Goal: Task Accomplishment & Management: Manage account settings

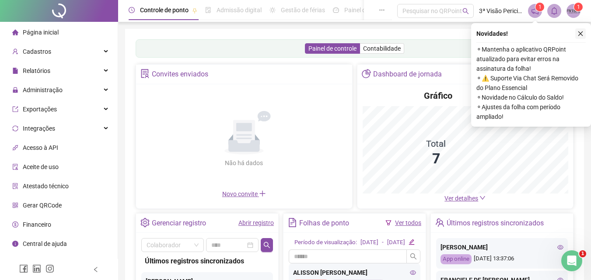
click at [580, 32] on icon "close" at bounding box center [580, 34] width 6 height 6
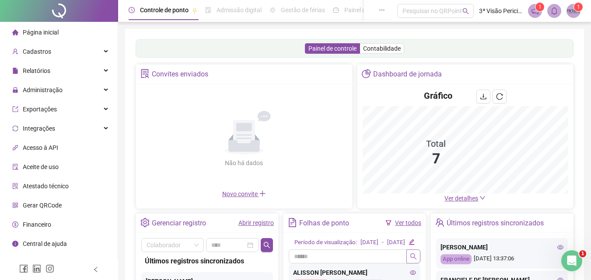
scroll to position [150, 0]
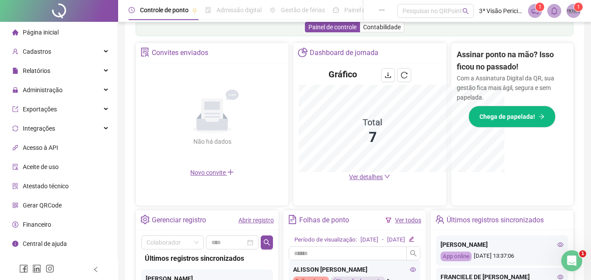
scroll to position [279, 0]
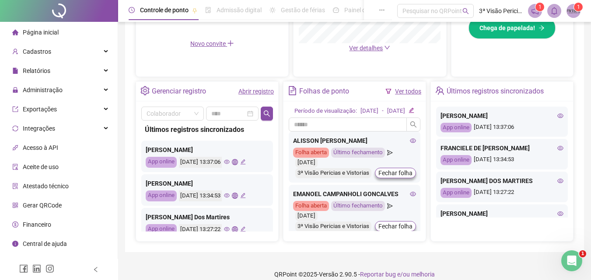
click at [253, 91] on link "Abrir registro" at bounding box center [255, 91] width 35 height 7
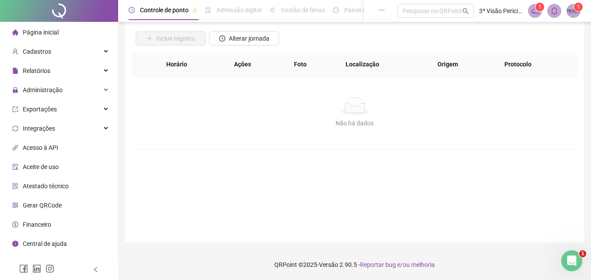
scroll to position [59, 0]
click at [248, 33] on button "Alterar jornada" at bounding box center [244, 38] width 70 height 14
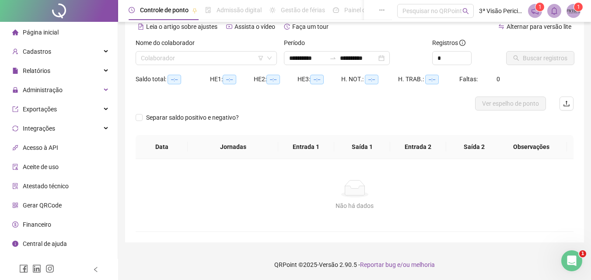
scroll to position [42, 0]
type input "**********"
click at [231, 58] on input "search" at bounding box center [202, 58] width 123 height 13
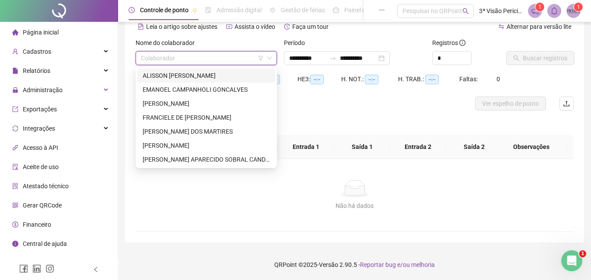
click at [215, 78] on div "ALISSON [PERSON_NAME]" at bounding box center [206, 76] width 127 height 10
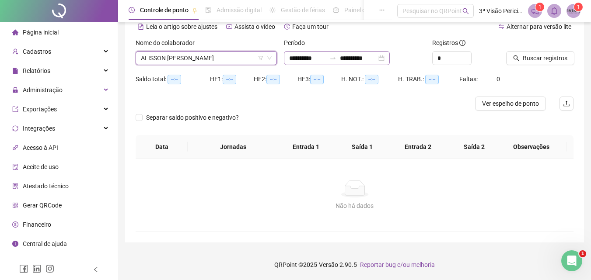
click at [390, 59] on div "**********" at bounding box center [337, 58] width 106 height 14
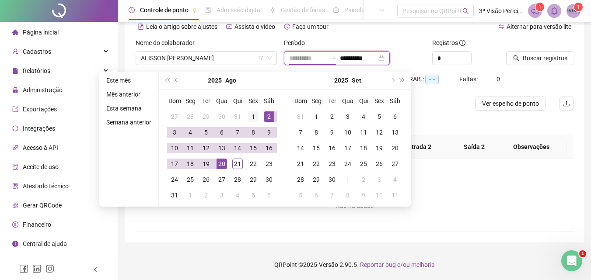
type input "**********"
click at [249, 118] on div "1" at bounding box center [253, 116] width 10 height 10
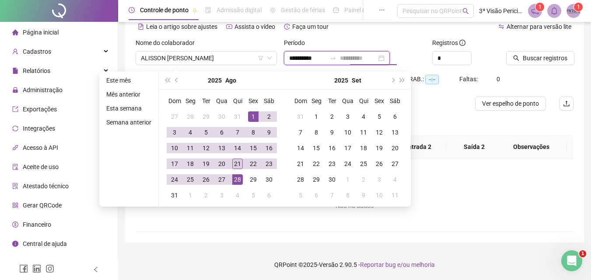
type input "**********"
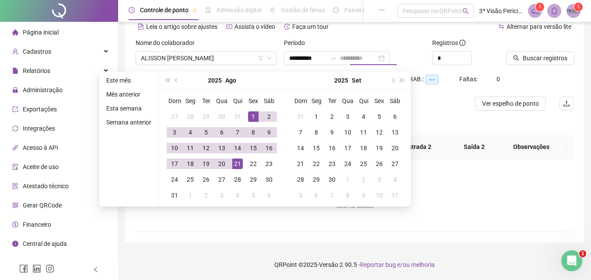
click at [235, 167] on div "21" at bounding box center [237, 164] width 10 height 10
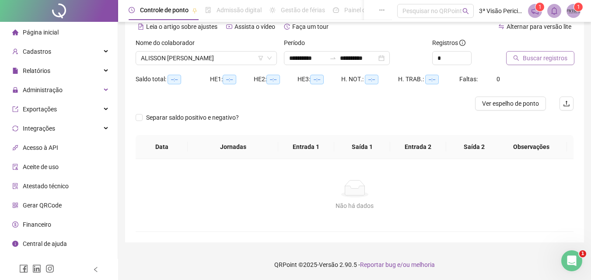
click at [544, 57] on span "Buscar registros" at bounding box center [544, 58] width 45 height 10
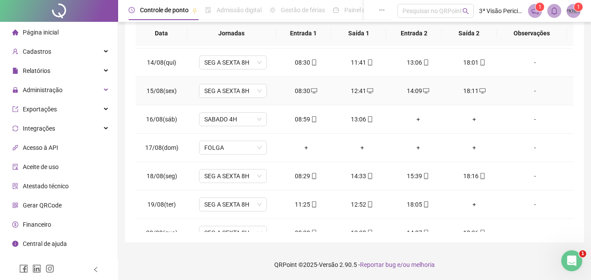
scroll to position [410, 0]
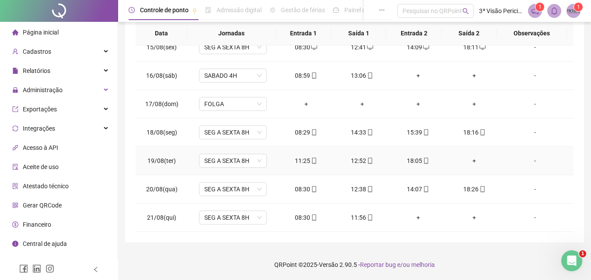
click at [464, 162] on div "+" at bounding box center [474, 161] width 42 height 10
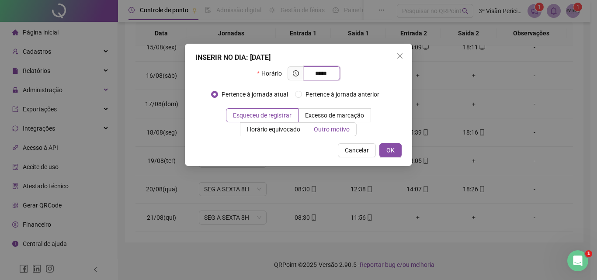
type input "*****"
click at [326, 128] on span "Outro motivo" at bounding box center [332, 129] width 36 height 7
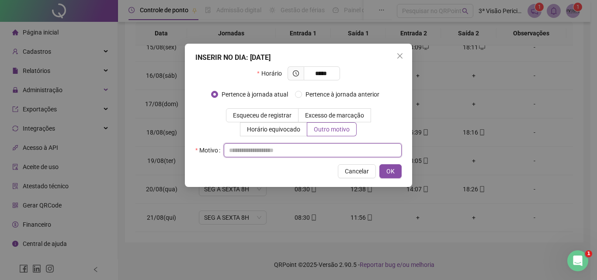
click at [321, 147] on input "text" at bounding box center [313, 150] width 178 height 14
type input "*"
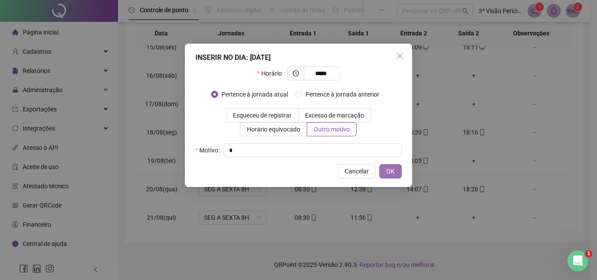
click at [387, 167] on span "OK" at bounding box center [391, 172] width 8 height 10
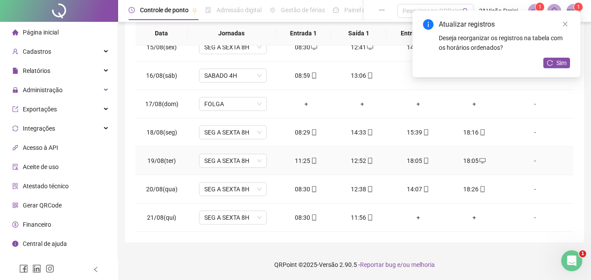
click at [417, 162] on div "18:05" at bounding box center [418, 161] width 42 height 10
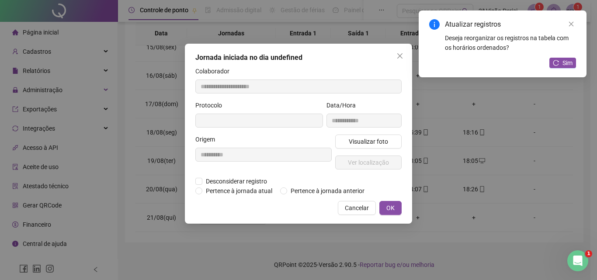
type input "**********"
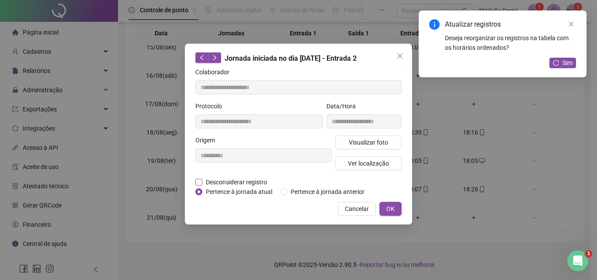
click at [240, 185] on span "Desconsiderar registro" at bounding box center [236, 183] width 68 height 10
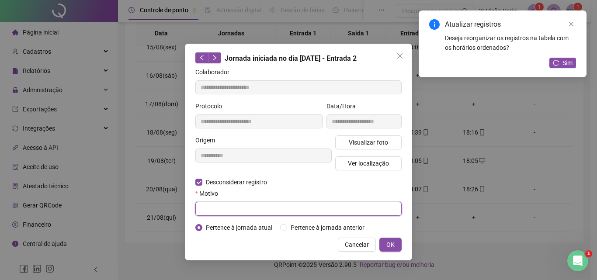
click at [250, 207] on input "text" at bounding box center [298, 209] width 206 height 14
type input "*"
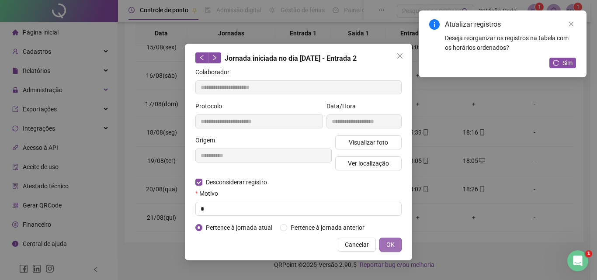
click at [398, 244] on button "OK" at bounding box center [391, 245] width 22 height 14
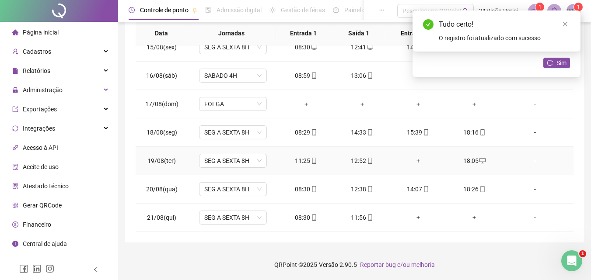
click at [414, 165] on div "+" at bounding box center [418, 161] width 42 height 10
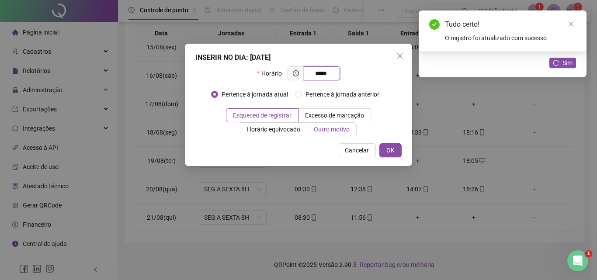
type input "*****"
click at [321, 131] on span "Outro motivo" at bounding box center [332, 129] width 36 height 7
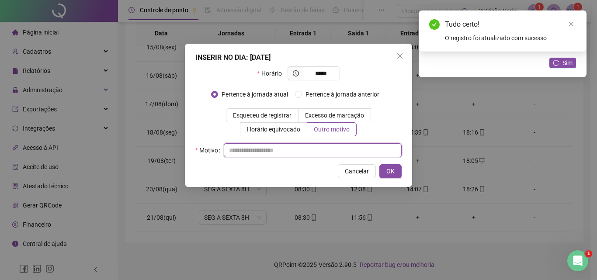
click at [313, 149] on input "text" at bounding box center [313, 150] width 178 height 14
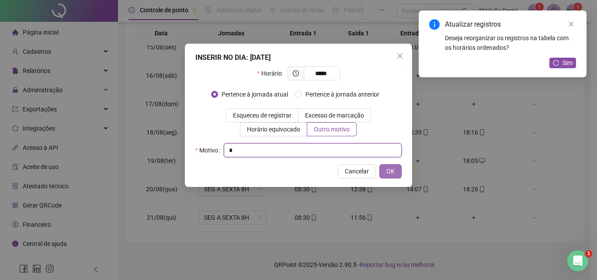
type input "*"
click at [395, 178] on button "OK" at bounding box center [391, 171] width 22 height 14
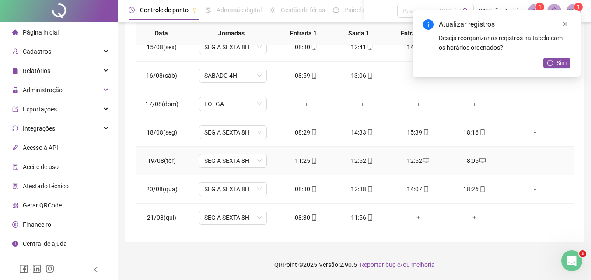
click at [367, 162] on icon "mobile" at bounding box center [370, 161] width 6 height 6
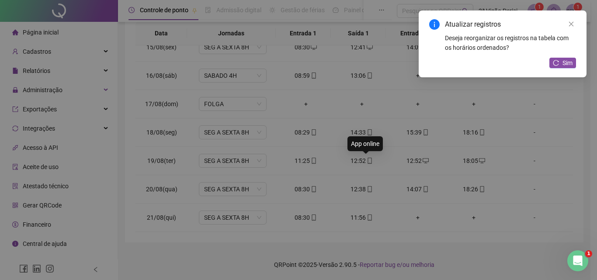
type input "**********"
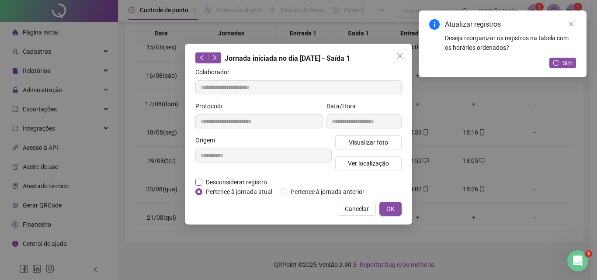
click at [235, 183] on span "Desconsiderar registro" at bounding box center [236, 183] width 68 height 10
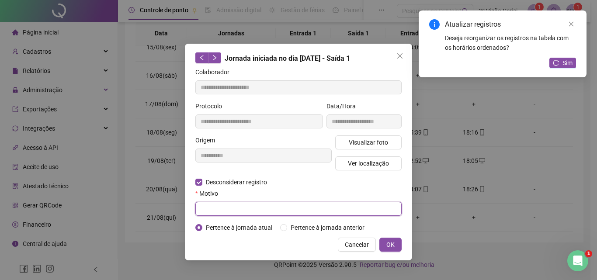
click at [239, 208] on input "text" at bounding box center [298, 209] width 206 height 14
type input "*"
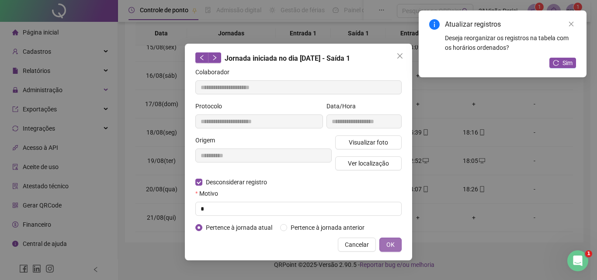
click at [392, 240] on span "OK" at bounding box center [391, 245] width 8 height 10
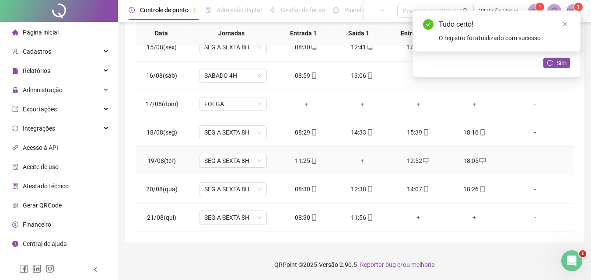
click at [358, 162] on div "+" at bounding box center [362, 161] width 42 height 10
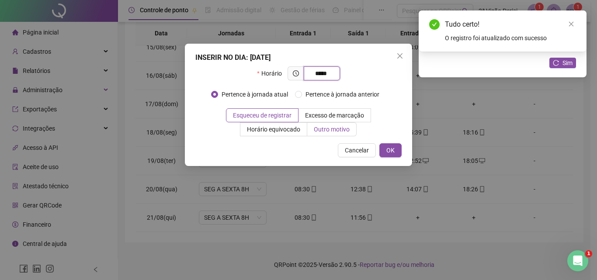
type input "*****"
click at [339, 132] on span "Outro motivo" at bounding box center [332, 129] width 36 height 7
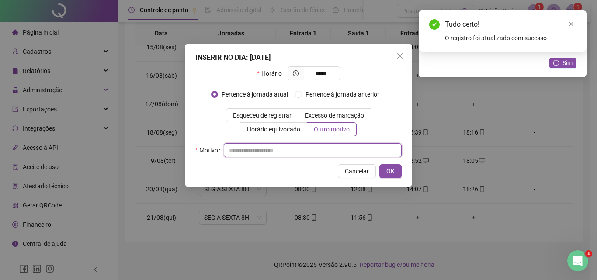
click at [334, 149] on input "text" at bounding box center [313, 150] width 178 height 14
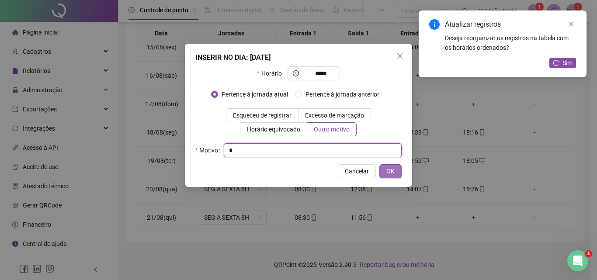
type input "*"
click at [400, 178] on button "OK" at bounding box center [391, 171] width 22 height 14
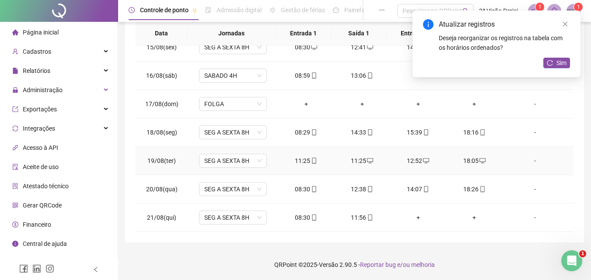
click at [305, 162] on div "11:25" at bounding box center [306, 161] width 42 height 10
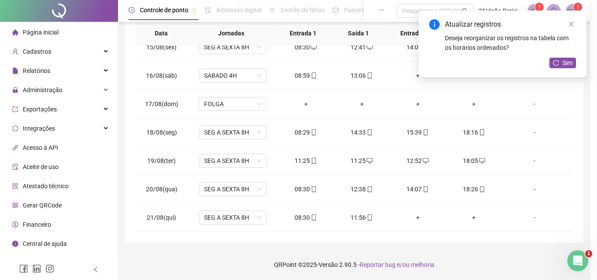
type input "**********"
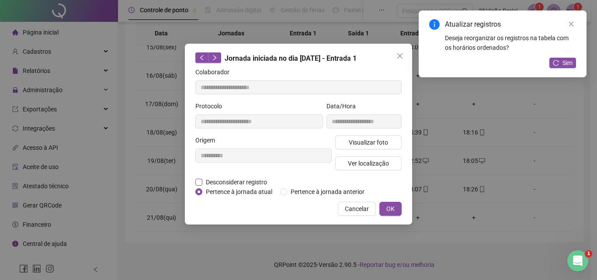
click at [234, 182] on span "Desconsiderar registro" at bounding box center [236, 183] width 68 height 10
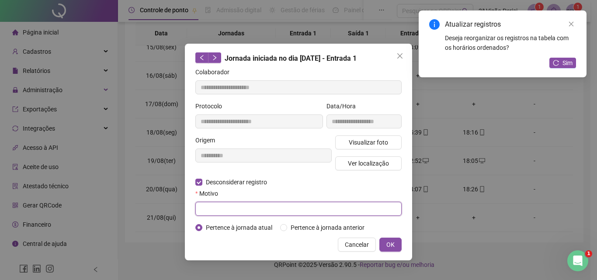
click at [243, 210] on input "text" at bounding box center [298, 209] width 206 height 14
type input "*"
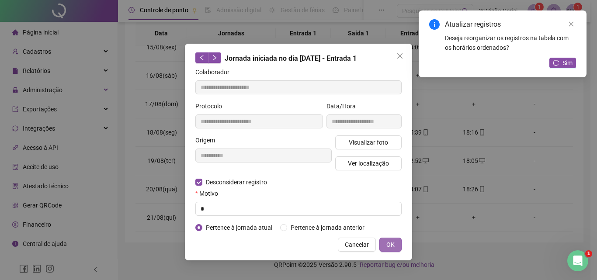
click at [390, 246] on span "OK" at bounding box center [391, 245] width 8 height 10
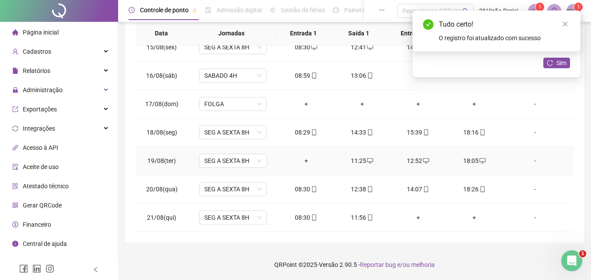
click at [302, 158] on div "+" at bounding box center [306, 161] width 42 height 10
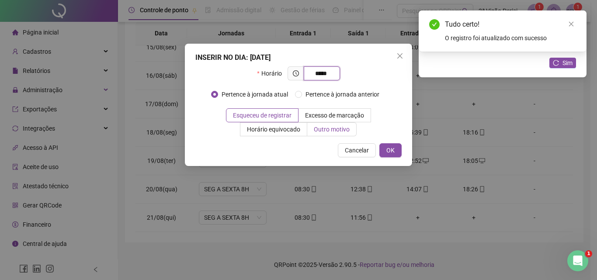
type input "*****"
click at [320, 130] on span "Outro motivo" at bounding box center [332, 129] width 36 height 7
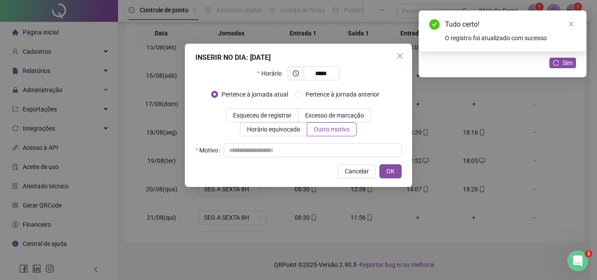
click at [317, 143] on div "Horário ***** Pertence à jornada atual [GEOGRAPHIC_DATA] à jornada anterior Esq…" at bounding box center [298, 111] width 206 height 91
click at [320, 150] on input "text" at bounding box center [313, 150] width 178 height 14
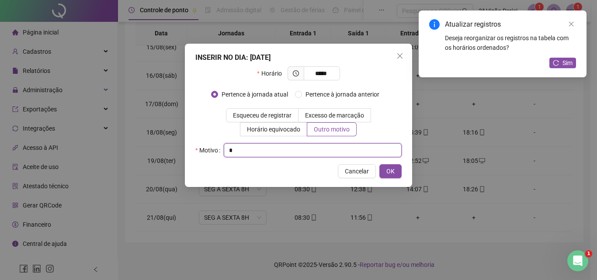
type input "*"
click at [404, 173] on div "INSERIR NO DIA : [DATE] Horário ***** Pertence à jornada atual [GEOGRAPHIC_DATA…" at bounding box center [298, 115] width 227 height 143
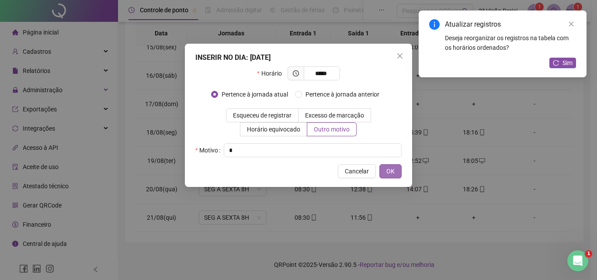
click at [400, 171] on button "OK" at bounding box center [391, 171] width 22 height 14
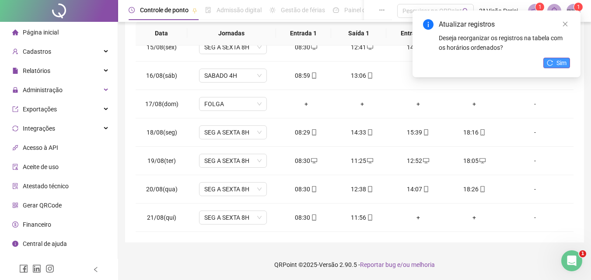
click at [553, 65] on icon "reload" at bounding box center [550, 63] width 6 height 6
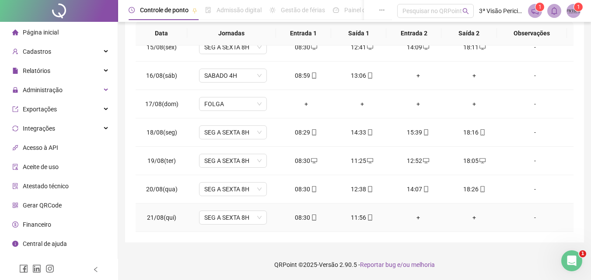
click at [417, 219] on div "+" at bounding box center [418, 218] width 42 height 10
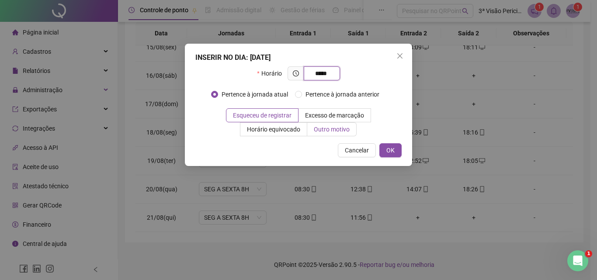
type input "*****"
click at [339, 130] on span "Outro motivo" at bounding box center [332, 129] width 36 height 7
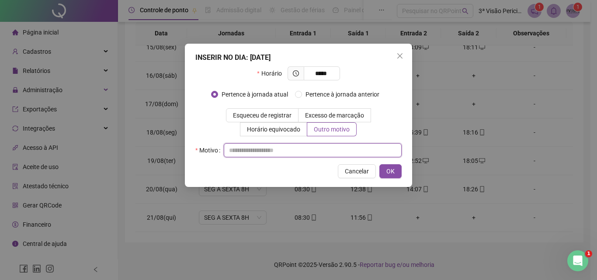
click at [330, 147] on input "text" at bounding box center [313, 150] width 178 height 14
type input "*"
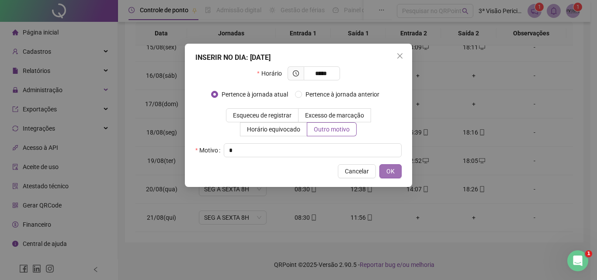
click at [398, 169] on button "OK" at bounding box center [391, 171] width 22 height 14
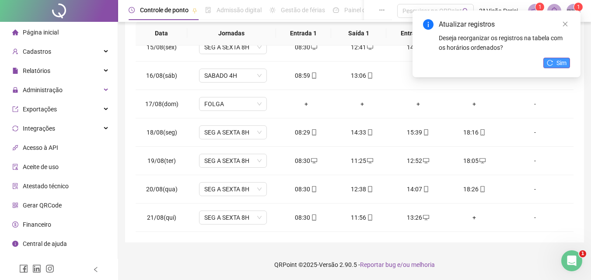
click at [553, 59] on button "Sim" at bounding box center [556, 63] width 27 height 10
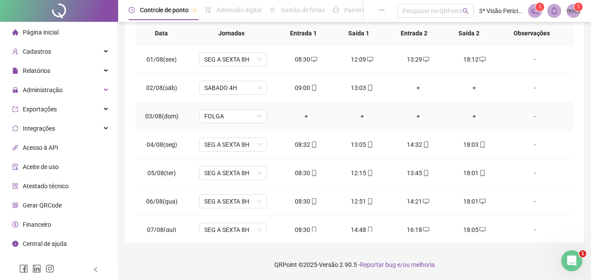
scroll to position [0, 0]
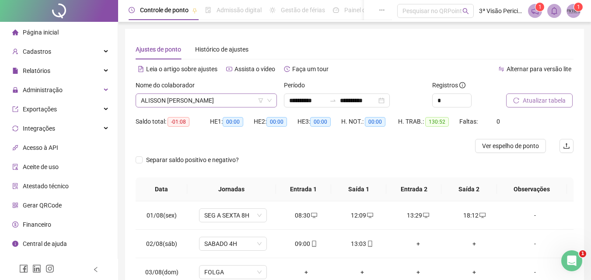
click at [229, 102] on span "ALISSON [PERSON_NAME]" at bounding box center [206, 100] width 131 height 13
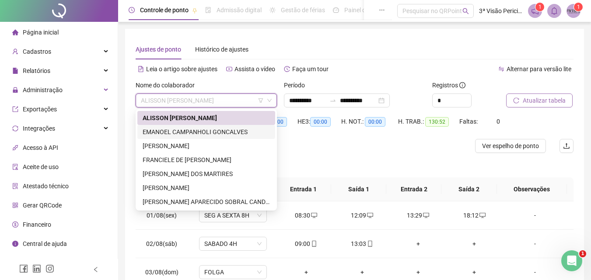
click at [207, 129] on div "EMANOEL CAMPANHOLI GONCALVES" at bounding box center [206, 132] width 127 height 10
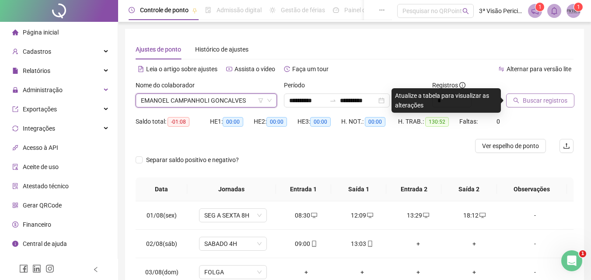
click at [522, 98] on button "Buscar registros" at bounding box center [540, 101] width 68 height 14
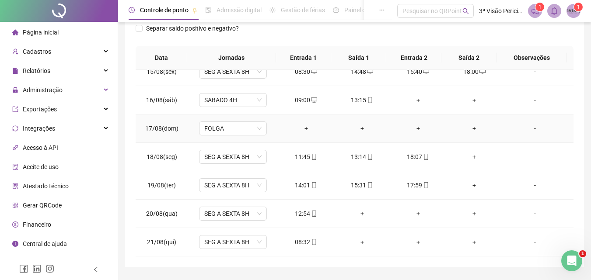
scroll to position [156, 0]
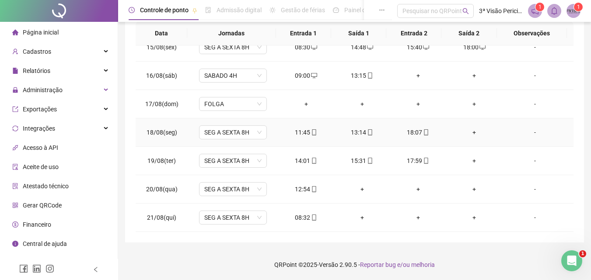
click at [471, 131] on div "+" at bounding box center [474, 133] width 42 height 10
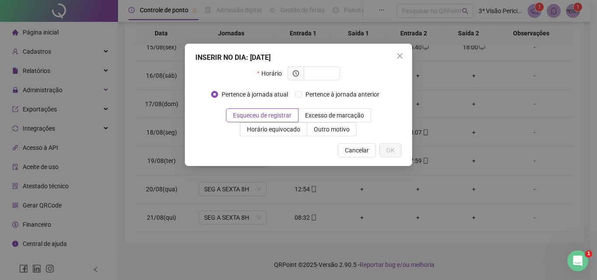
click at [482, 164] on div "INSERIR NO DIA : [DATE] Horário Pertence à jornada atual Pertence à jornada ant…" at bounding box center [298, 140] width 597 height 280
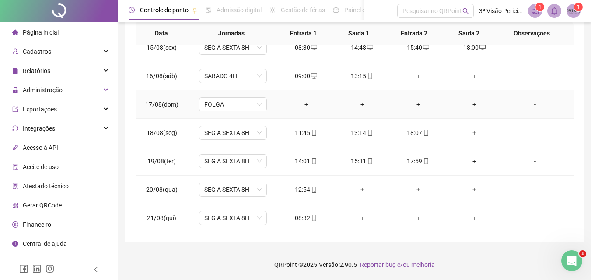
scroll to position [410, 0]
click at [471, 129] on div "+" at bounding box center [474, 133] width 42 height 10
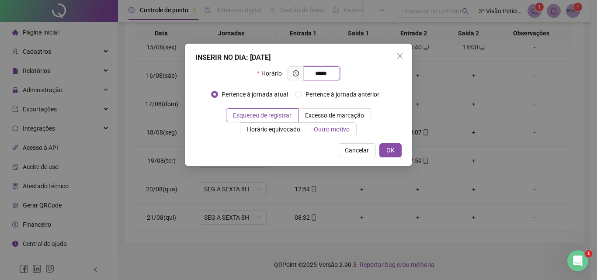
type input "*****"
click at [343, 130] on span "Outro motivo" at bounding box center [332, 129] width 36 height 7
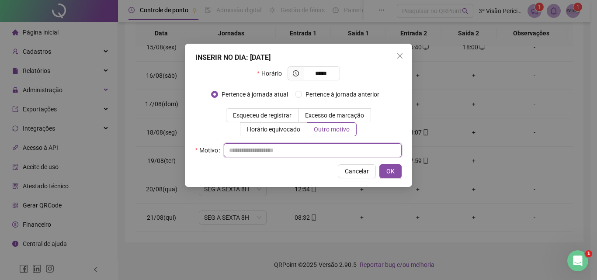
click at [334, 150] on input "text" at bounding box center [313, 150] width 178 height 14
type input "*"
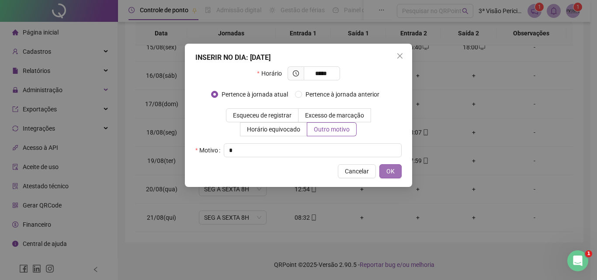
click at [396, 175] on button "OK" at bounding box center [391, 171] width 22 height 14
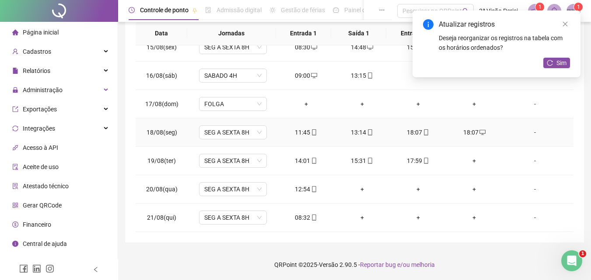
click at [424, 133] on icon "mobile" at bounding box center [426, 132] width 4 height 6
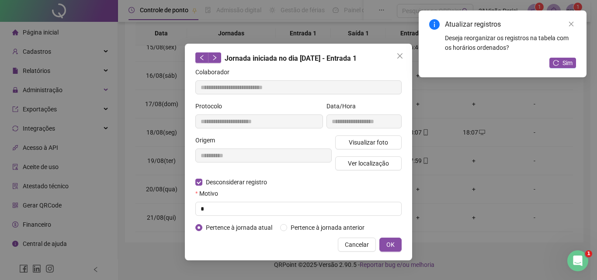
type input "**********"
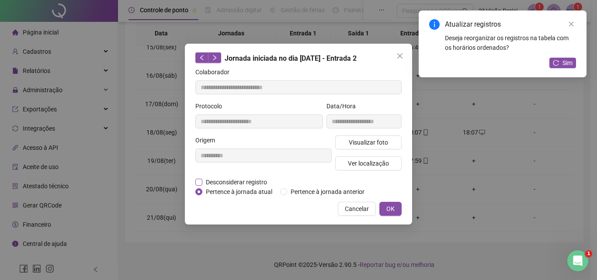
click at [251, 184] on span "Desconsiderar registro" at bounding box center [236, 183] width 68 height 10
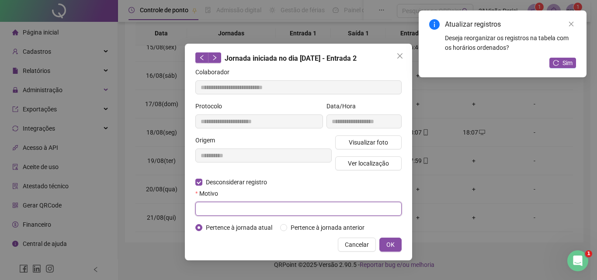
click at [243, 207] on input "text" at bounding box center [298, 209] width 206 height 14
type input "*"
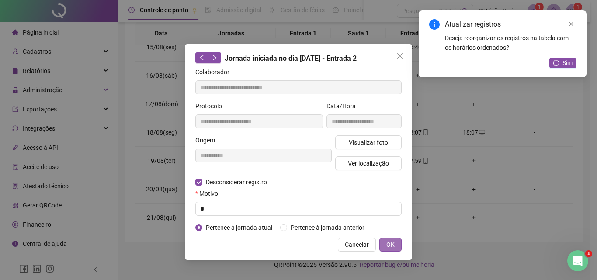
click at [388, 244] on span "OK" at bounding box center [391, 245] width 8 height 10
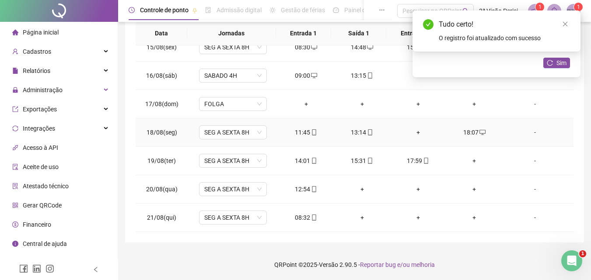
click at [415, 132] on div "+" at bounding box center [418, 133] width 42 height 10
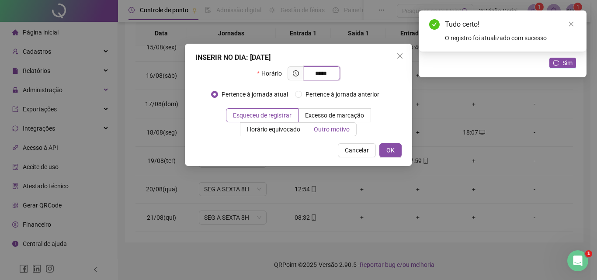
type input "*****"
click at [320, 131] on span "Outro motivo" at bounding box center [332, 129] width 36 height 7
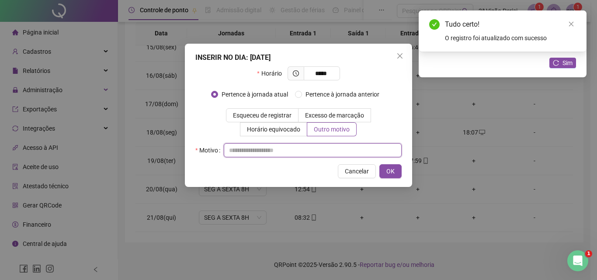
click at [324, 157] on input "text" at bounding box center [313, 150] width 178 height 14
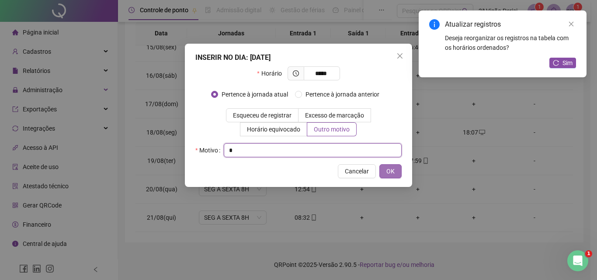
type input "*"
click at [391, 170] on span "OK" at bounding box center [391, 172] width 8 height 10
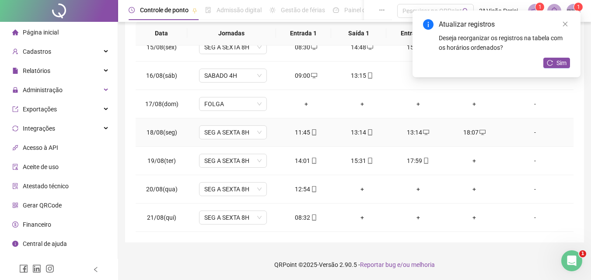
click at [367, 135] on icon "mobile" at bounding box center [370, 132] width 6 height 6
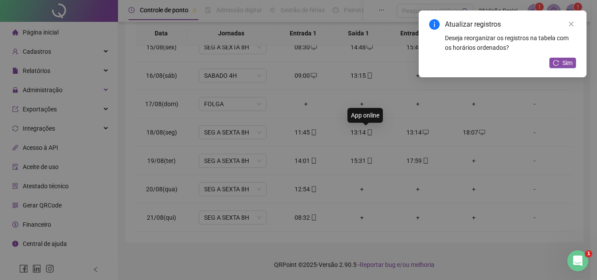
type input "**********"
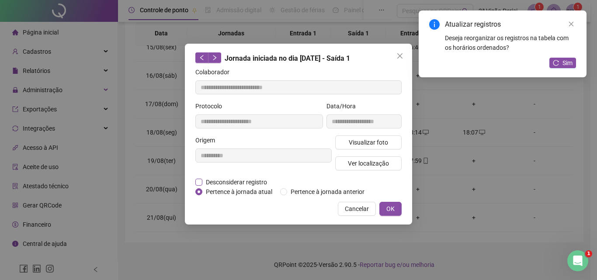
click at [254, 183] on span "Desconsiderar registro" at bounding box center [236, 183] width 68 height 10
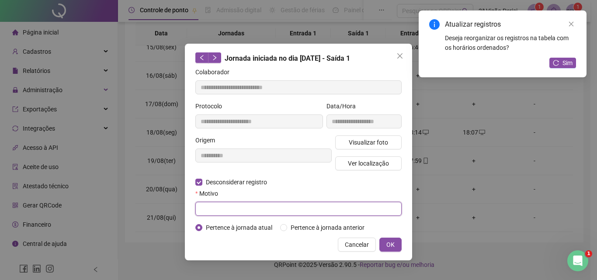
click at [263, 209] on input "text" at bounding box center [298, 209] width 206 height 14
type input "*"
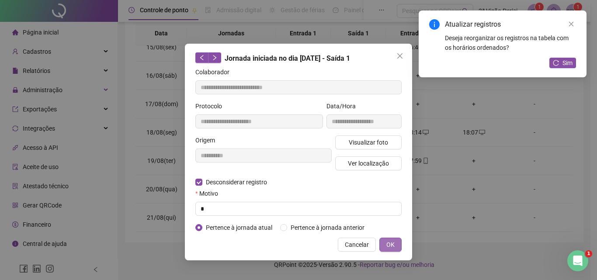
click at [394, 243] on span "OK" at bounding box center [391, 245] width 8 height 10
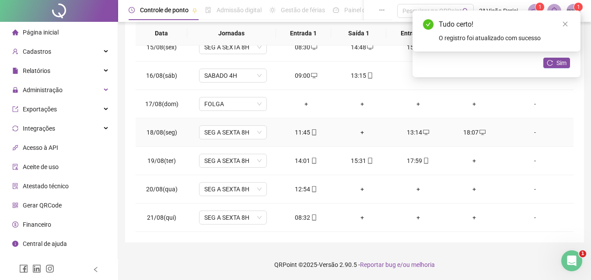
click at [357, 132] on div "+" at bounding box center [362, 133] width 42 height 10
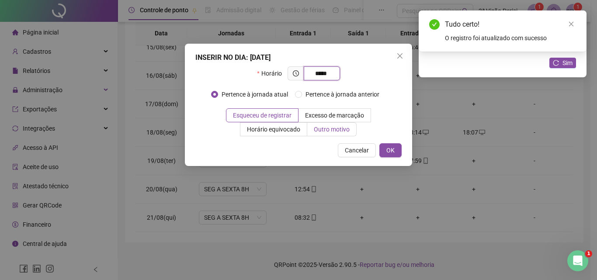
type input "*****"
click at [337, 131] on span "Outro motivo" at bounding box center [332, 129] width 36 height 7
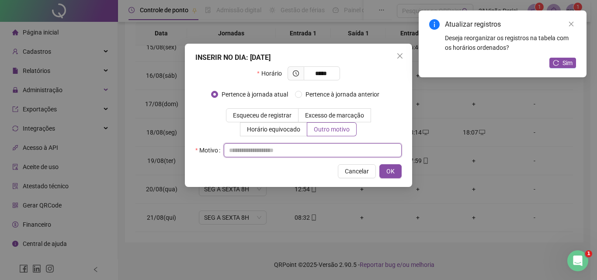
click at [336, 148] on input "text" at bounding box center [313, 150] width 178 height 14
type input "*"
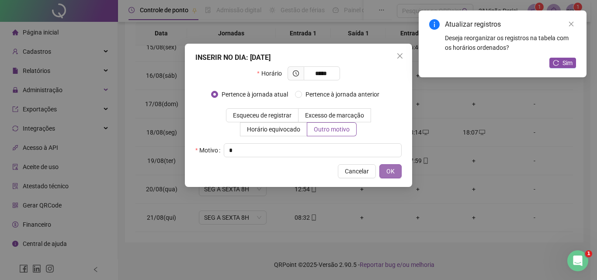
click at [394, 170] on span "OK" at bounding box center [391, 172] width 8 height 10
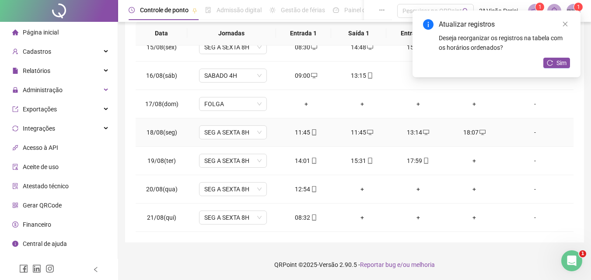
click at [312, 130] on icon "mobile" at bounding box center [314, 132] width 4 height 6
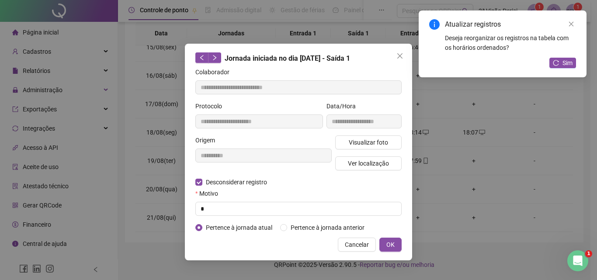
type input "**********"
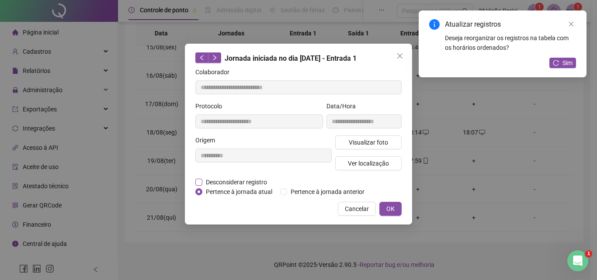
click at [226, 185] on span "Desconsiderar registro" at bounding box center [236, 183] width 68 height 10
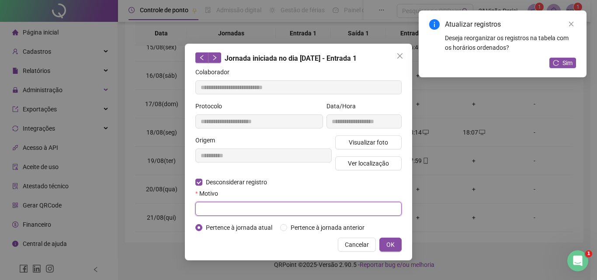
click at [240, 212] on input "text" at bounding box center [298, 209] width 206 height 14
type input "*"
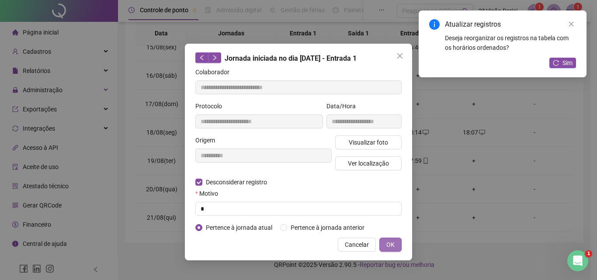
click at [388, 244] on span "OK" at bounding box center [391, 245] width 8 height 10
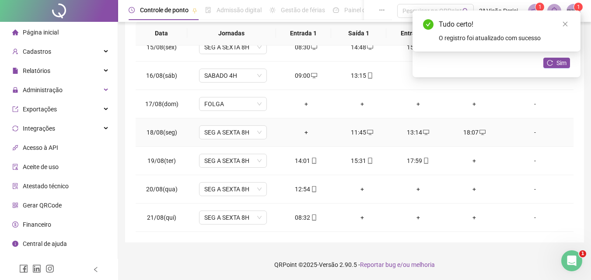
click at [304, 135] on div "+" at bounding box center [306, 133] width 42 height 10
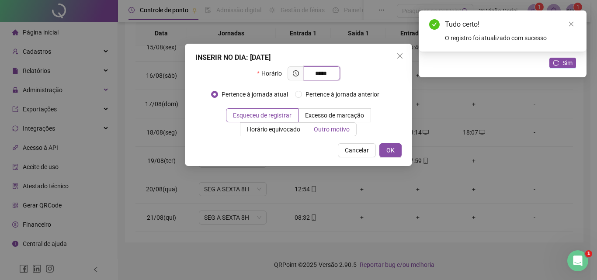
type input "*****"
click at [327, 131] on span "Outro motivo" at bounding box center [332, 129] width 36 height 7
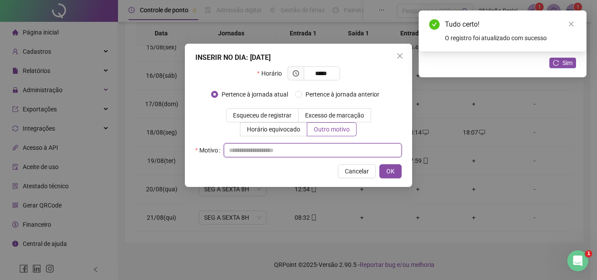
click at [328, 148] on input "text" at bounding box center [313, 150] width 178 height 14
type input "*"
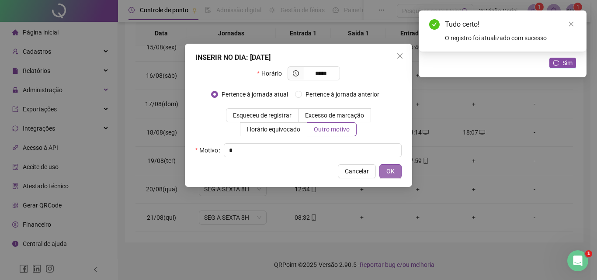
click at [394, 170] on span "OK" at bounding box center [391, 172] width 8 height 10
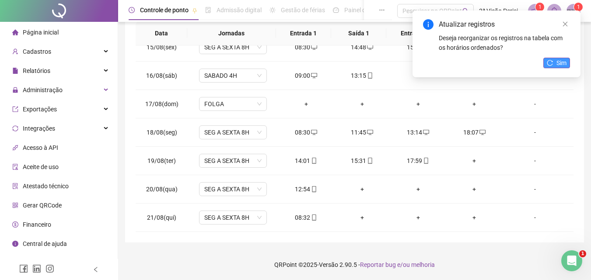
click at [563, 64] on span "Sim" at bounding box center [561, 63] width 10 height 10
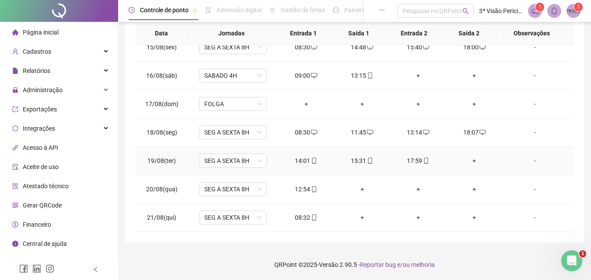
click at [470, 158] on div "+" at bounding box center [474, 161] width 42 height 10
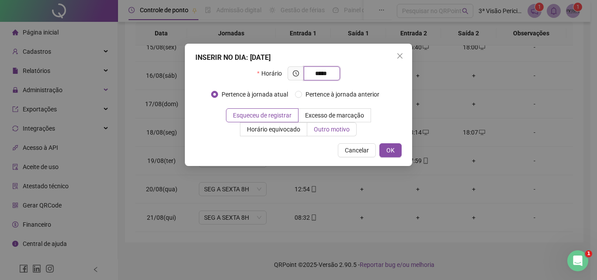
type input "*****"
click at [334, 136] on label "Outro motivo" at bounding box center [331, 129] width 49 height 14
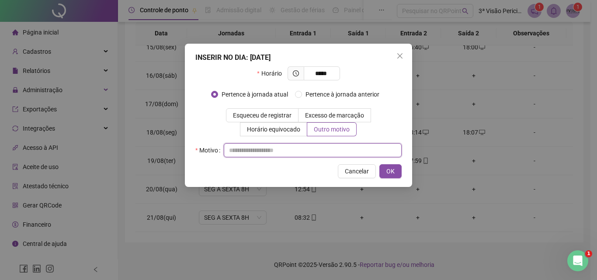
click at [324, 148] on input "text" at bounding box center [313, 150] width 178 height 14
type input "*"
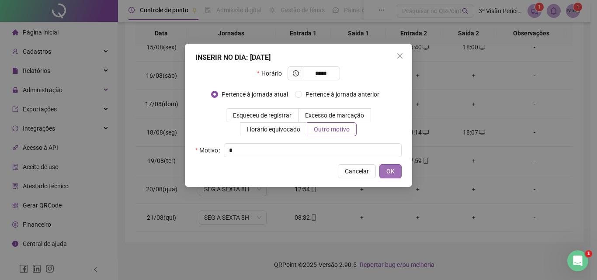
click at [395, 175] on button "OK" at bounding box center [391, 171] width 22 height 14
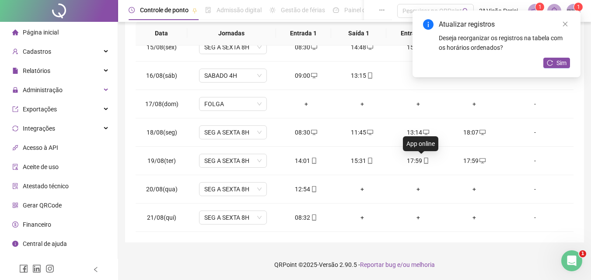
click at [423, 160] on icon "mobile" at bounding box center [426, 161] width 6 height 6
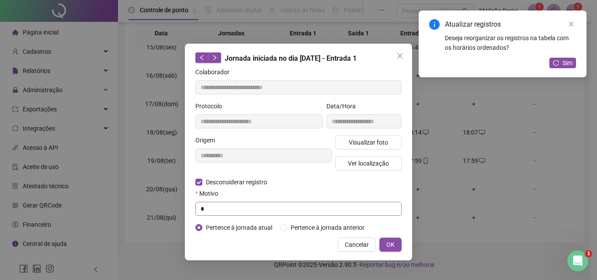
type input "**********"
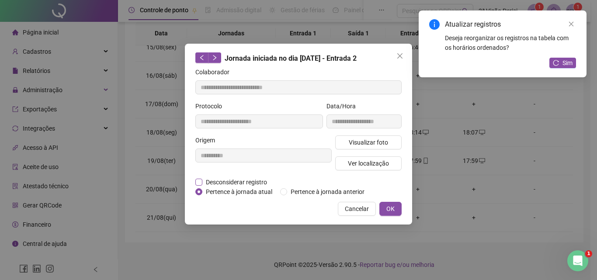
click at [215, 184] on span "Desconsiderar registro" at bounding box center [236, 183] width 68 height 10
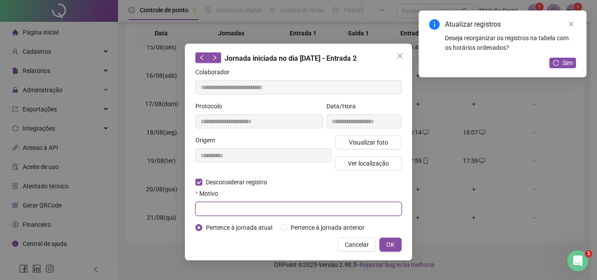
click at [233, 205] on input "text" at bounding box center [298, 209] width 206 height 14
type input "*"
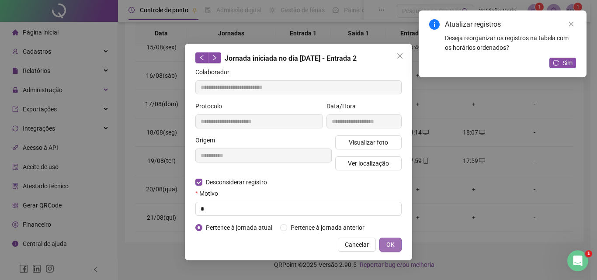
click at [397, 245] on button "OK" at bounding box center [391, 245] width 22 height 14
click at [388, 242] on span "OK" at bounding box center [391, 245] width 8 height 10
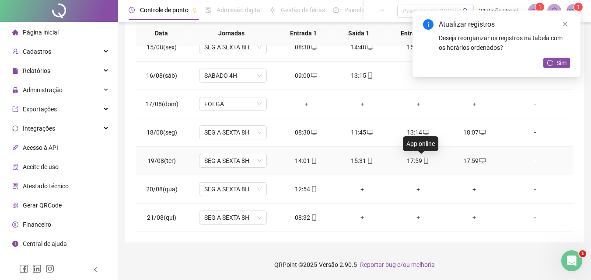
click at [423, 162] on icon "mobile" at bounding box center [426, 161] width 6 height 6
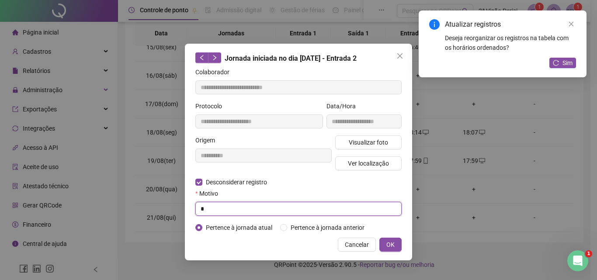
click at [229, 205] on input "*" at bounding box center [298, 209] width 206 height 14
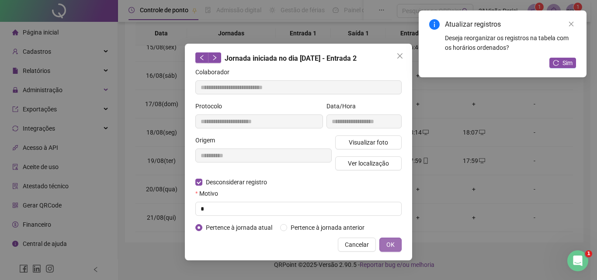
click at [391, 246] on span "OK" at bounding box center [391, 245] width 8 height 10
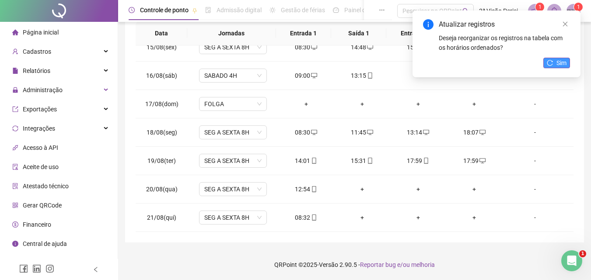
click at [557, 59] on span "Sim" at bounding box center [561, 63] width 10 height 10
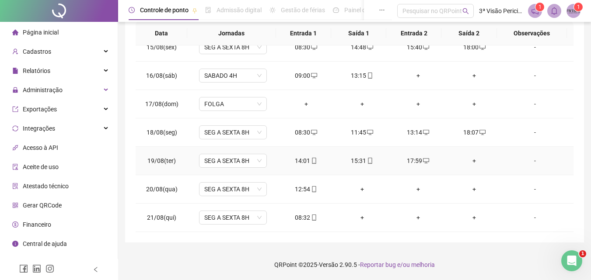
click at [471, 160] on div "+" at bounding box center [474, 161] width 42 height 10
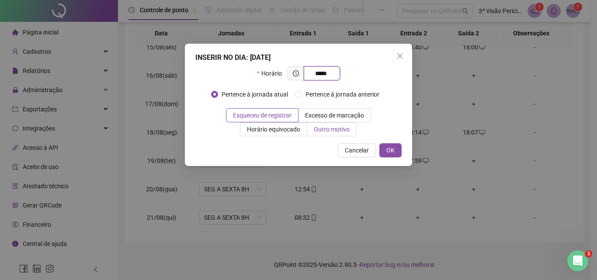
type input "*****"
click at [329, 136] on label "Outro motivo" at bounding box center [331, 129] width 49 height 14
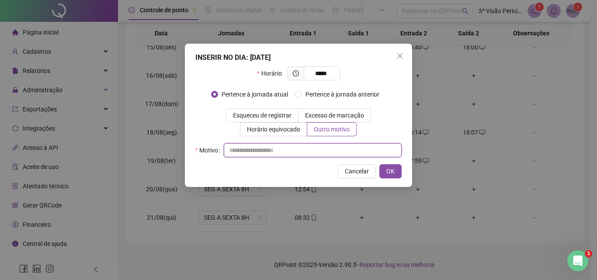
click at [326, 151] on input "text" at bounding box center [313, 150] width 178 height 14
type input "*"
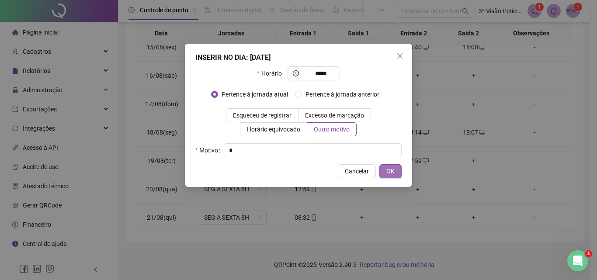
click at [395, 171] on button "OK" at bounding box center [391, 171] width 22 height 14
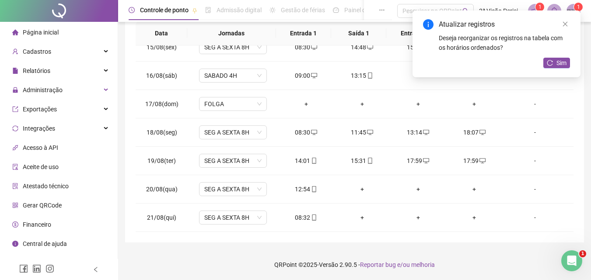
click at [416, 159] on div "17:59" at bounding box center [418, 161] width 42 height 10
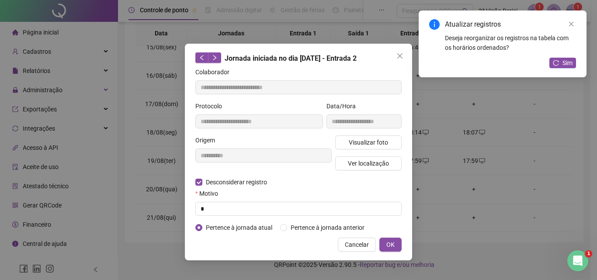
type input "**********"
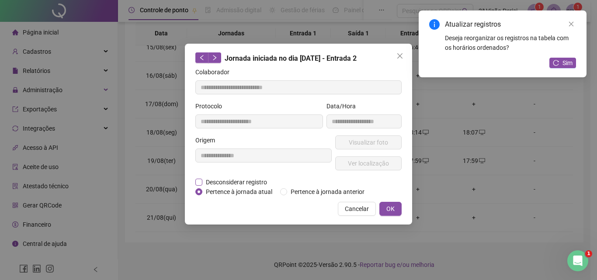
click at [265, 181] on span "Desconsiderar registro" at bounding box center [236, 183] width 68 height 10
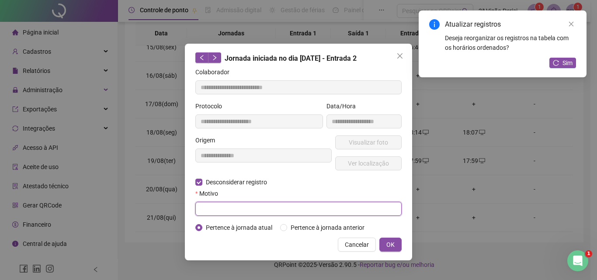
click at [254, 210] on input "text" at bounding box center [298, 209] width 206 height 14
type input "*"
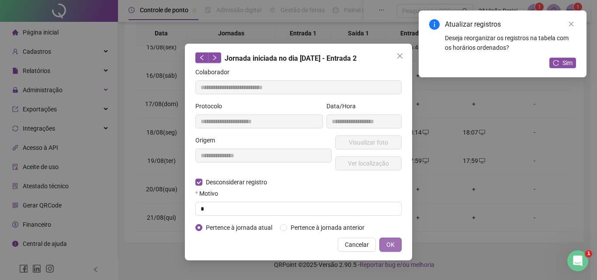
click at [391, 240] on span "OK" at bounding box center [391, 245] width 8 height 10
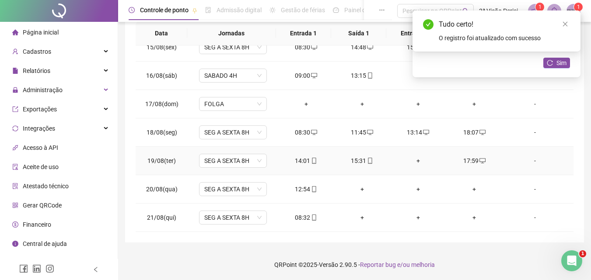
click at [416, 161] on div "+" at bounding box center [418, 161] width 42 height 10
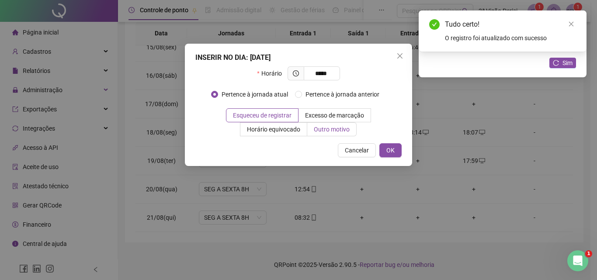
type input "*****"
click at [341, 135] on label "Outro motivo" at bounding box center [331, 129] width 49 height 14
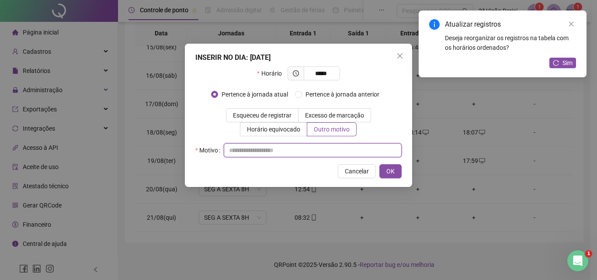
click at [336, 150] on input "text" at bounding box center [313, 150] width 178 height 14
type input "*"
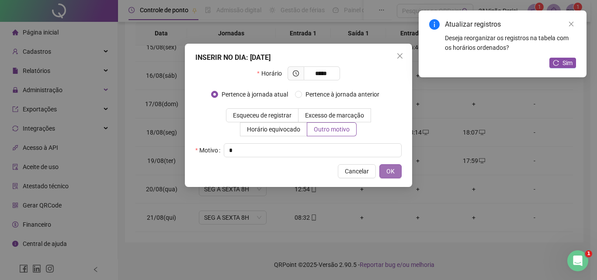
click at [397, 169] on button "OK" at bounding box center [391, 171] width 22 height 14
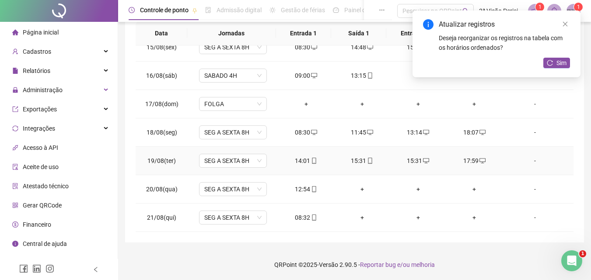
click at [359, 163] on div "15:31" at bounding box center [362, 161] width 42 height 10
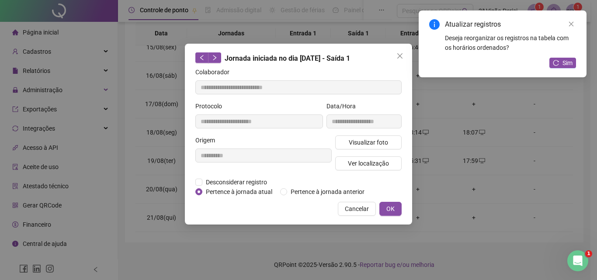
type input "**********"
click at [258, 179] on span "Desconsiderar registro" at bounding box center [236, 183] width 68 height 10
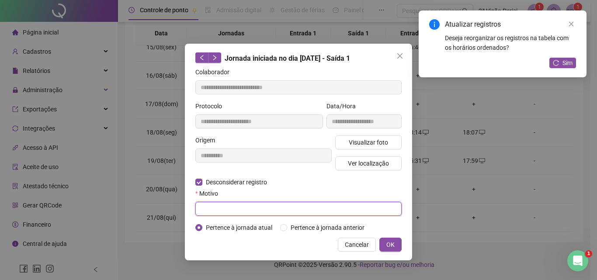
click at [260, 208] on input "text" at bounding box center [298, 209] width 206 height 14
type input "*"
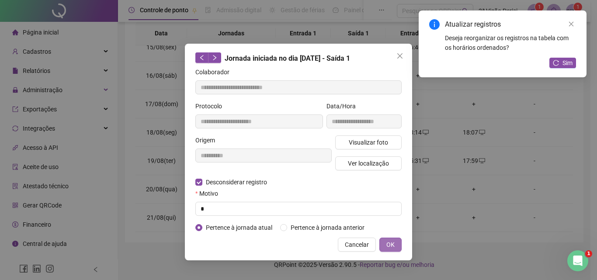
click at [394, 244] on span "OK" at bounding box center [391, 245] width 8 height 10
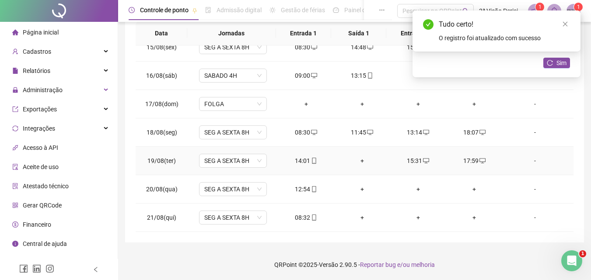
click at [360, 163] on div "+" at bounding box center [362, 161] width 42 height 10
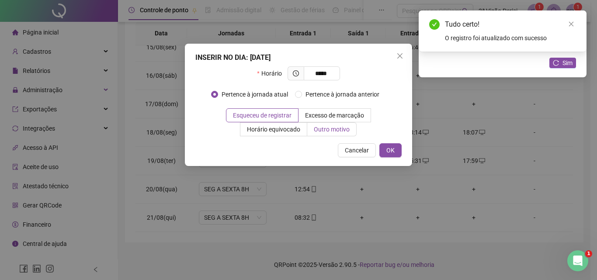
type input "*****"
click at [327, 128] on span "Outro motivo" at bounding box center [332, 129] width 36 height 7
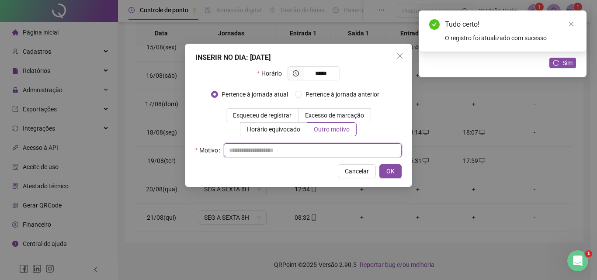
click at [323, 149] on input "text" at bounding box center [313, 150] width 178 height 14
type input "*"
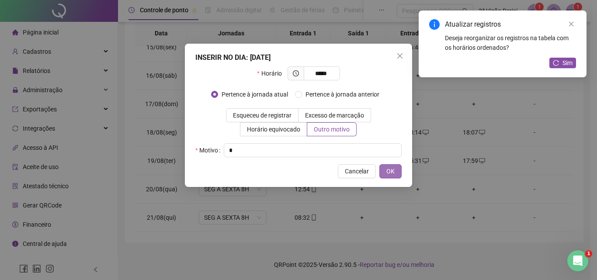
click at [389, 169] on span "OK" at bounding box center [391, 172] width 8 height 10
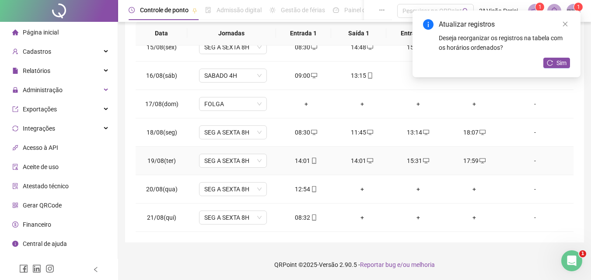
click at [312, 160] on icon "mobile" at bounding box center [314, 161] width 6 height 6
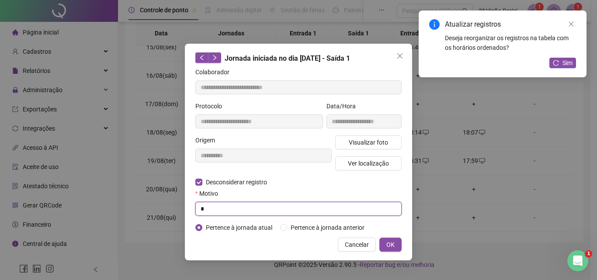
click at [240, 205] on input "*" at bounding box center [298, 209] width 206 height 14
click at [222, 211] on input "**" at bounding box center [298, 209] width 206 height 14
type input "*"
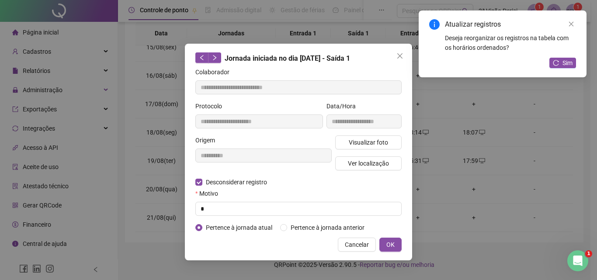
type input "**********"
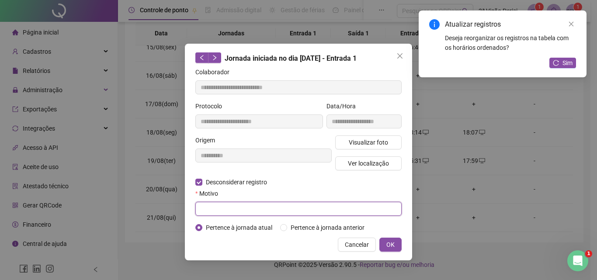
click at [225, 207] on input "text" at bounding box center [298, 209] width 206 height 14
type input "*"
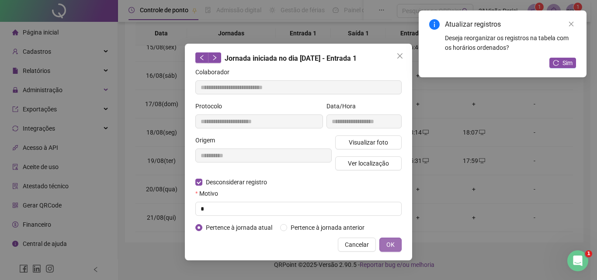
click at [384, 244] on button "OK" at bounding box center [391, 245] width 22 height 14
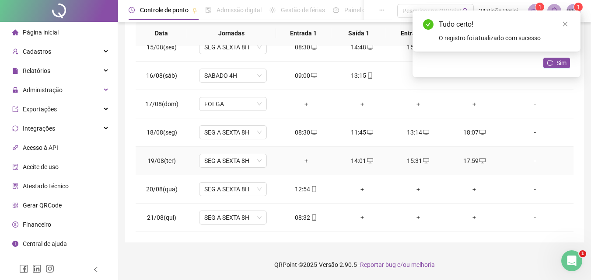
click at [298, 163] on div "+" at bounding box center [306, 161] width 42 height 10
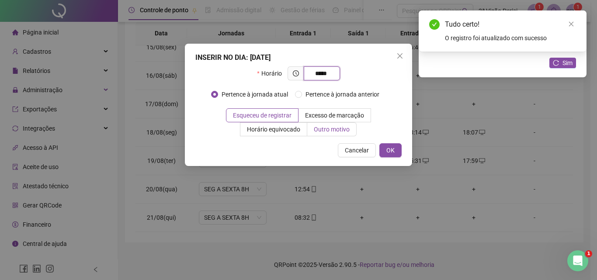
type input "*****"
click at [327, 133] on span "Outro motivo" at bounding box center [332, 129] width 36 height 7
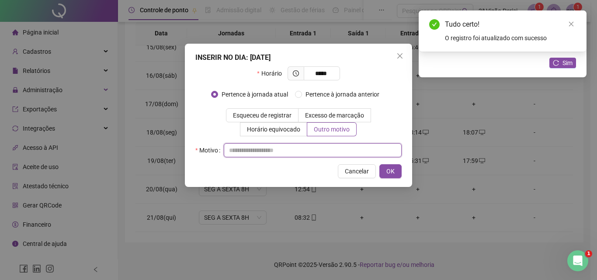
click at [325, 153] on input "text" at bounding box center [313, 150] width 178 height 14
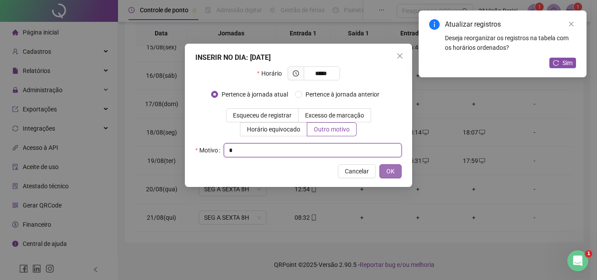
type input "*"
click at [383, 169] on button "OK" at bounding box center [391, 171] width 22 height 14
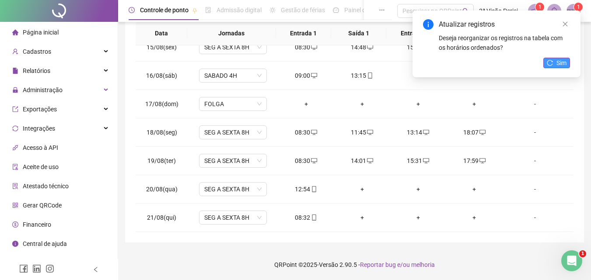
click at [561, 64] on span "Sim" at bounding box center [561, 63] width 10 height 10
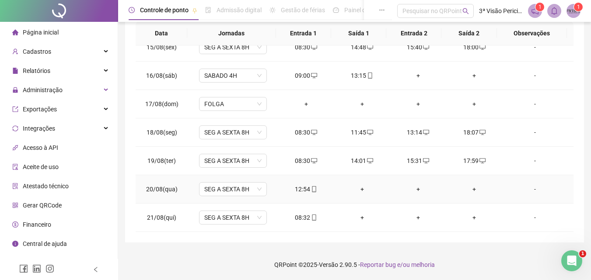
click at [359, 191] on div "+" at bounding box center [362, 190] width 42 height 10
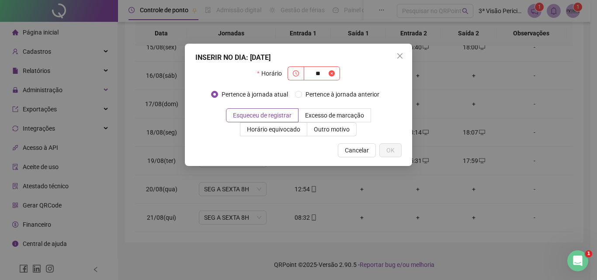
type input "*"
type input "*****"
click at [320, 127] on span "Outro motivo" at bounding box center [332, 129] width 36 height 7
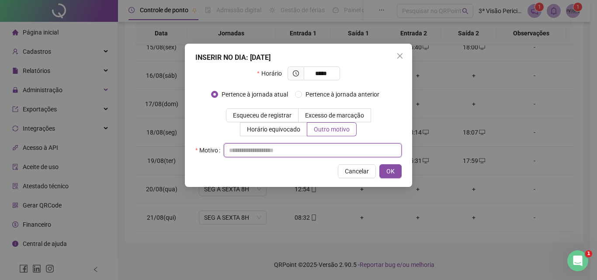
click at [315, 153] on input "text" at bounding box center [313, 150] width 178 height 14
type input "*"
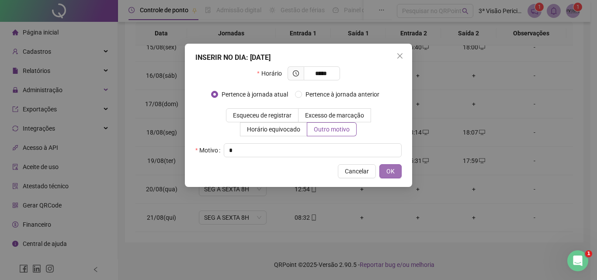
click at [398, 171] on button "OK" at bounding box center [391, 171] width 22 height 14
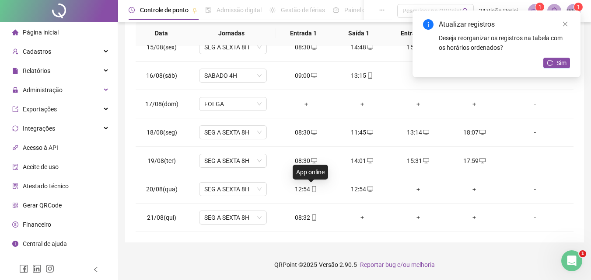
click at [311, 189] on icon "mobile" at bounding box center [314, 189] width 6 height 6
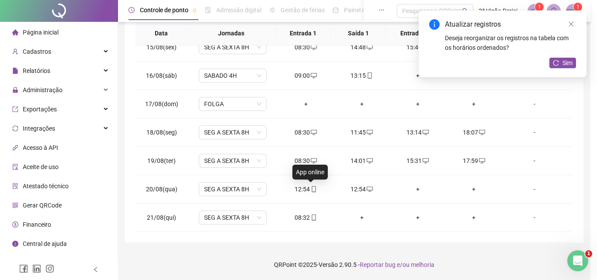
type input "**********"
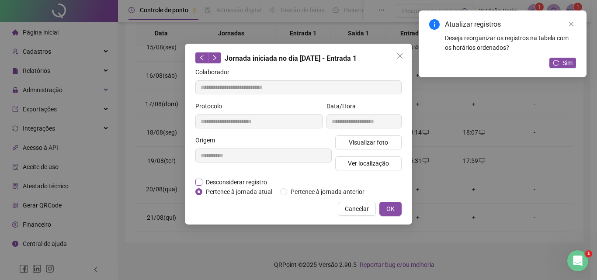
click at [255, 181] on span "Desconsiderar registro" at bounding box center [236, 183] width 68 height 10
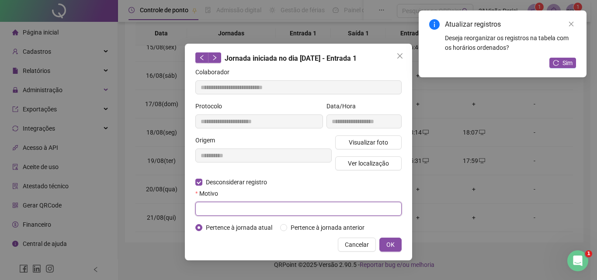
click at [257, 205] on input "text" at bounding box center [298, 209] width 206 height 14
type input "*"
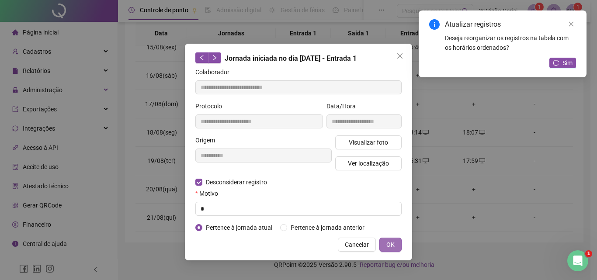
click at [395, 243] on button "OK" at bounding box center [391, 245] width 22 height 14
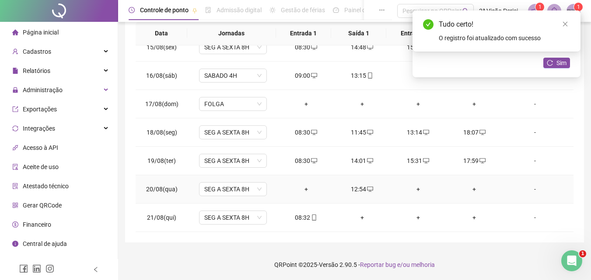
click at [302, 188] on div "+" at bounding box center [306, 190] width 42 height 10
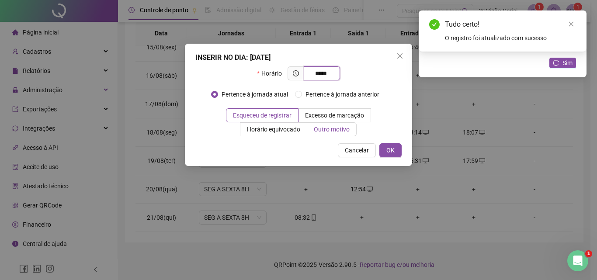
type input "*****"
drag, startPoint x: 334, startPoint y: 131, endPoint x: 333, endPoint y: 142, distance: 11.0
click at [335, 131] on span "Outro motivo" at bounding box center [332, 129] width 36 height 7
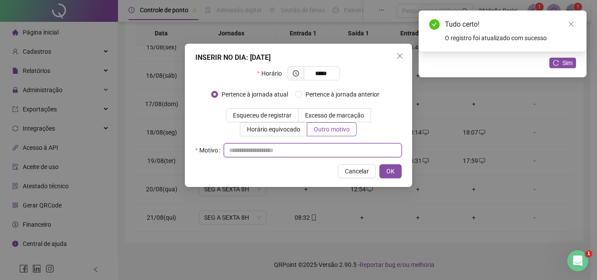
click at [320, 151] on input "text" at bounding box center [313, 150] width 178 height 14
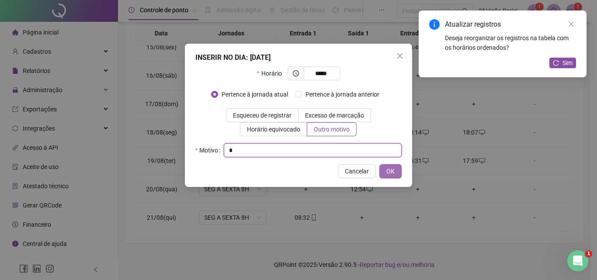
type input "*"
click at [391, 170] on span "OK" at bounding box center [391, 172] width 8 height 10
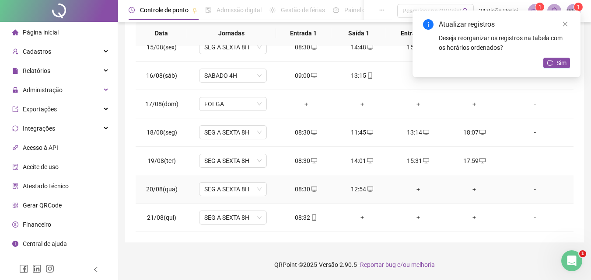
click at [407, 191] on div "+" at bounding box center [418, 190] width 42 height 10
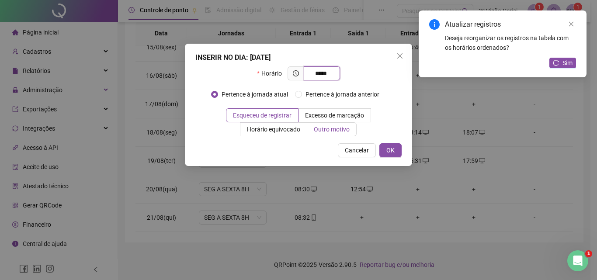
type input "*****"
click at [337, 132] on span "Outro motivo" at bounding box center [332, 129] width 36 height 7
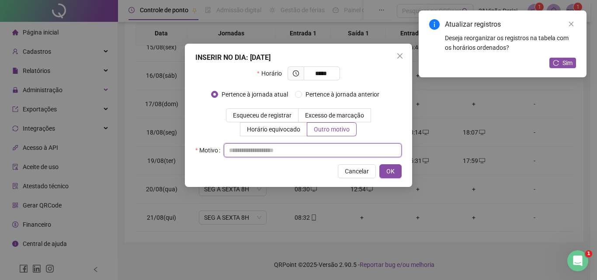
click at [333, 156] on input "text" at bounding box center [313, 150] width 178 height 14
type input "*"
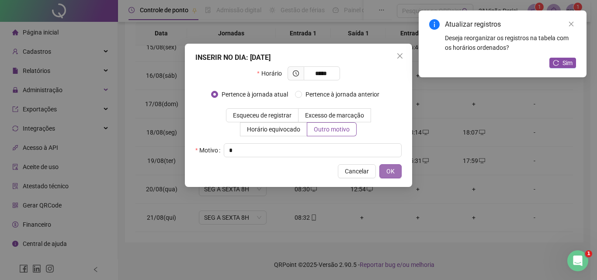
click at [391, 173] on span "OK" at bounding box center [391, 172] width 8 height 10
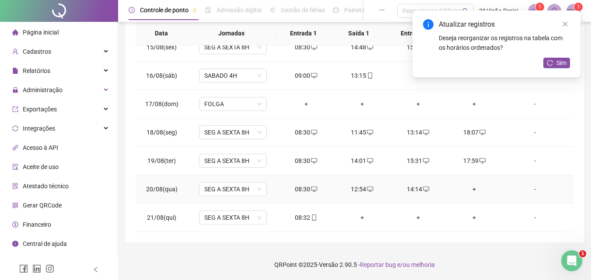
click at [467, 190] on div "+" at bounding box center [474, 190] width 42 height 10
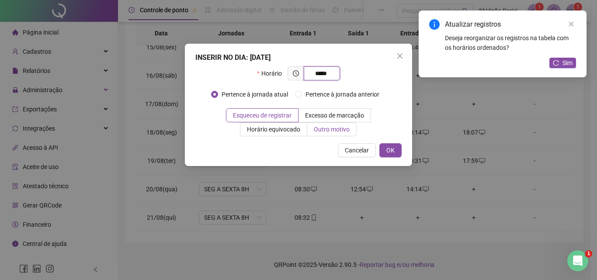
type input "*****"
drag, startPoint x: 322, startPoint y: 131, endPoint x: 318, endPoint y: 135, distance: 5.9
click at [323, 131] on span "Outro motivo" at bounding box center [332, 129] width 36 height 7
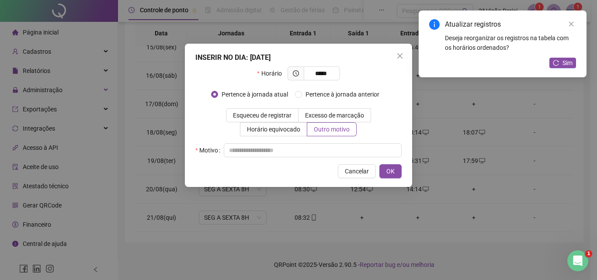
click at [307, 142] on div "Horário ***** Pertence à jornada atual [GEOGRAPHIC_DATA] à jornada anterior Esq…" at bounding box center [298, 111] width 206 height 91
click at [307, 149] on input "text" at bounding box center [313, 150] width 178 height 14
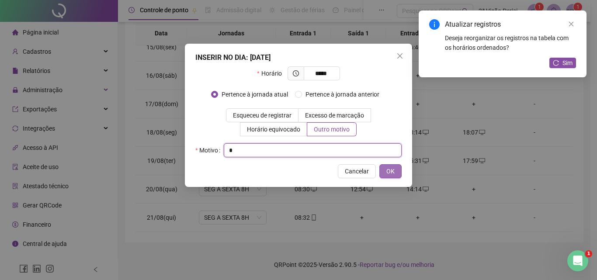
type input "*"
click at [387, 168] on span "OK" at bounding box center [391, 172] width 8 height 10
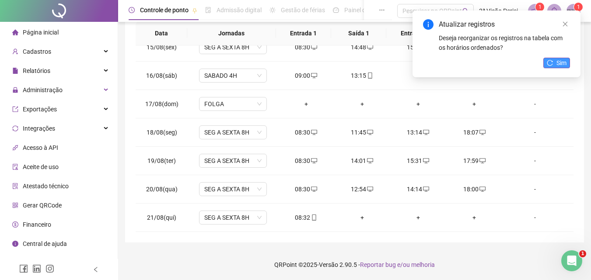
click at [551, 65] on icon "reload" at bounding box center [550, 63] width 6 height 6
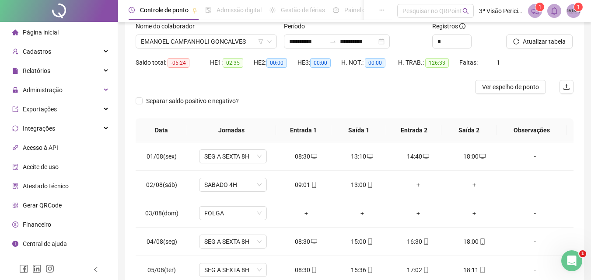
scroll to position [0, 0]
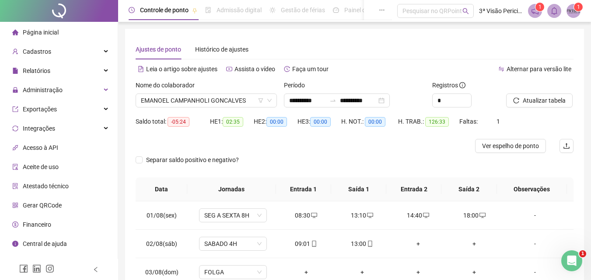
click at [545, 109] on div "Atualizar tabela" at bounding box center [539, 97] width 74 height 34
click at [545, 101] on span "Atualizar tabela" at bounding box center [543, 101] width 43 height 10
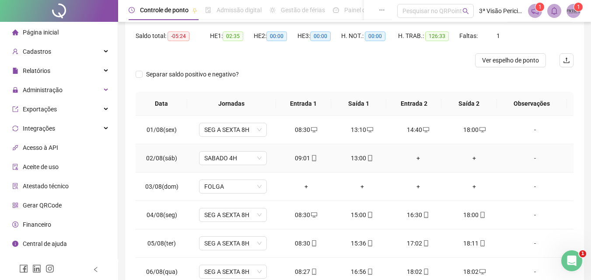
scroll to position [25, 0]
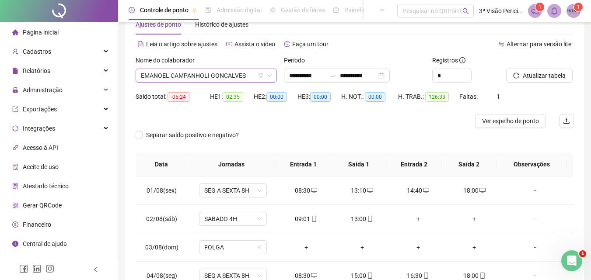
click at [197, 73] on span "EMANOEL CAMPANHOLI GONCALVES" at bounding box center [206, 75] width 131 height 13
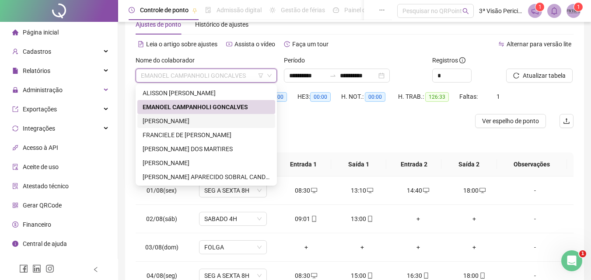
click at [176, 123] on div "[PERSON_NAME]" at bounding box center [206, 121] width 127 height 10
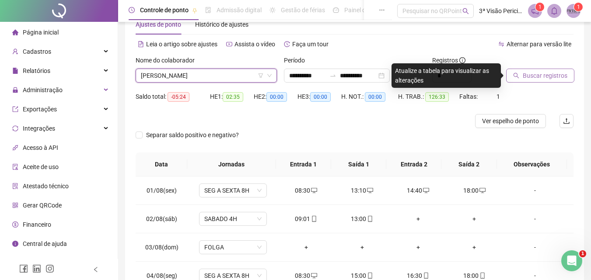
click at [533, 78] on span "Buscar registros" at bounding box center [544, 76] width 45 height 10
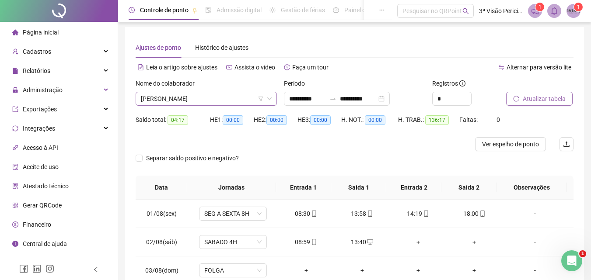
scroll to position [0, 0]
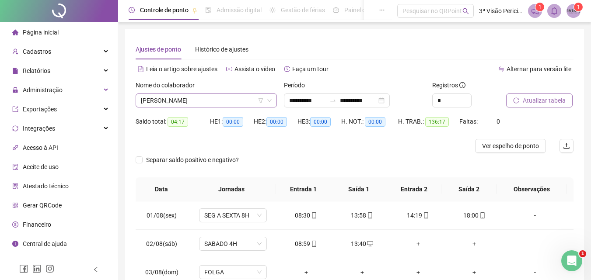
click at [230, 99] on span "[PERSON_NAME]" at bounding box center [206, 100] width 131 height 13
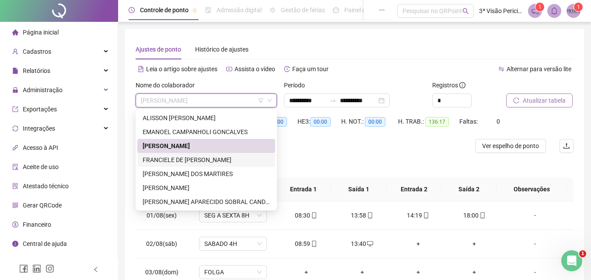
drag, startPoint x: 212, startPoint y: 164, endPoint x: 264, endPoint y: 157, distance: 51.6
click at [212, 164] on div "FRANCIELE DE [PERSON_NAME]" at bounding box center [206, 160] width 127 height 10
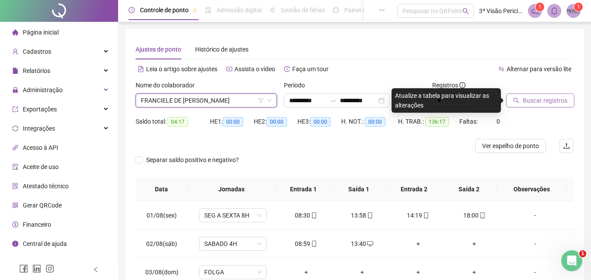
click at [572, 96] on button "Buscar registros" at bounding box center [540, 101] width 68 height 14
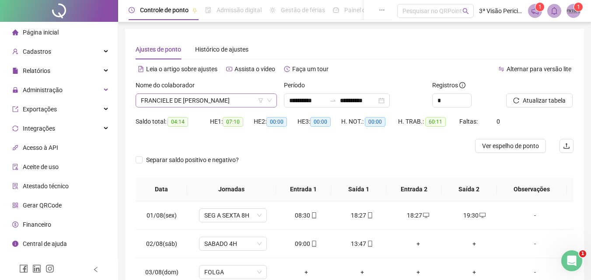
click at [235, 101] on span "FRANCIELE DE [PERSON_NAME]" at bounding box center [206, 100] width 131 height 13
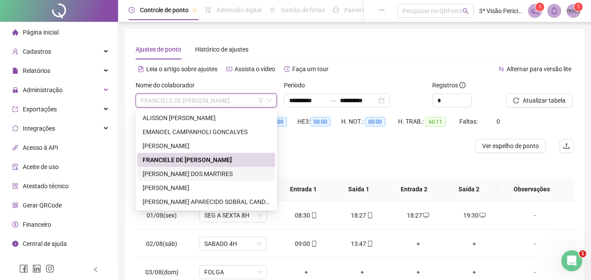
click at [195, 174] on div "[PERSON_NAME] DOS MARTIRES" at bounding box center [206, 174] width 127 height 10
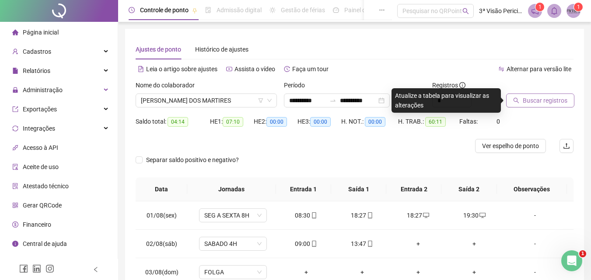
click at [539, 101] on span "Buscar registros" at bounding box center [544, 101] width 45 height 10
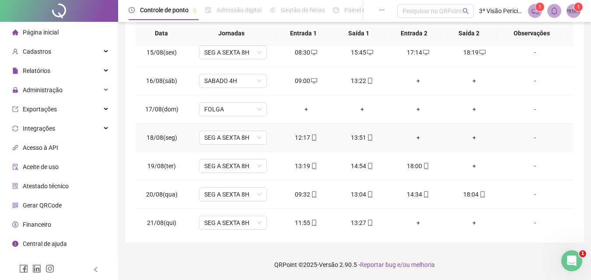
scroll to position [410, 0]
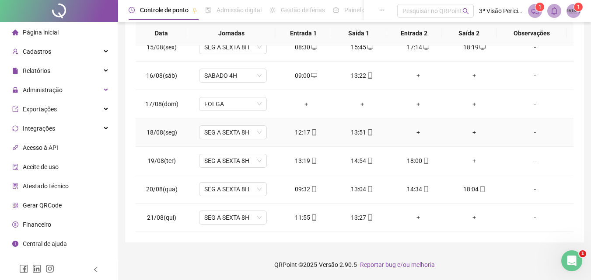
click at [477, 132] on div "+" at bounding box center [474, 133] width 42 height 10
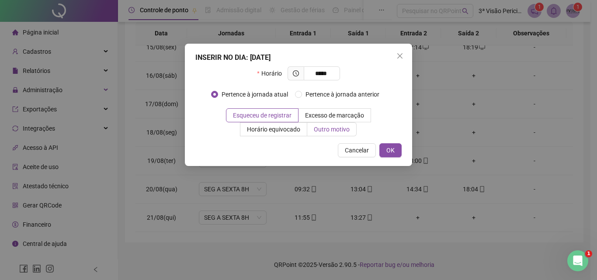
type input "*****"
drag, startPoint x: 337, startPoint y: 130, endPoint x: 333, endPoint y: 135, distance: 6.2
click at [336, 130] on span "Outro motivo" at bounding box center [332, 129] width 36 height 7
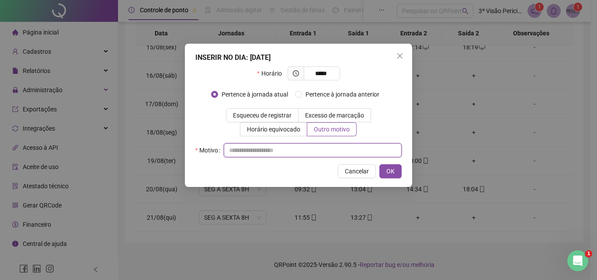
click at [323, 150] on input "text" at bounding box center [313, 150] width 178 height 14
type input "*"
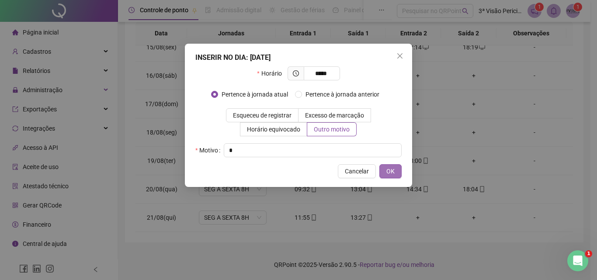
click at [391, 171] on span "OK" at bounding box center [391, 172] width 8 height 10
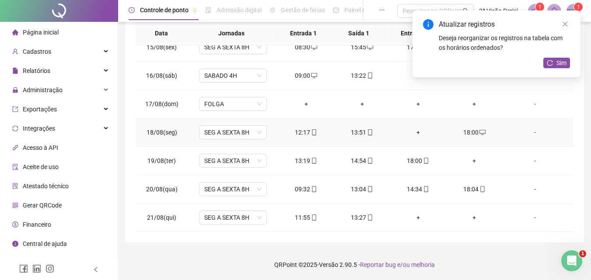
click at [412, 130] on div "+" at bounding box center [418, 133] width 42 height 10
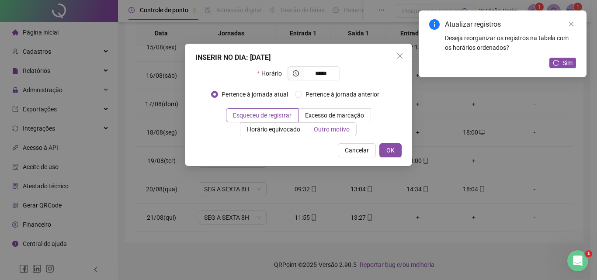
type input "*****"
click at [317, 130] on span "Outro motivo" at bounding box center [332, 129] width 36 height 7
click at [320, 128] on span "Outro motivo" at bounding box center [332, 129] width 36 height 7
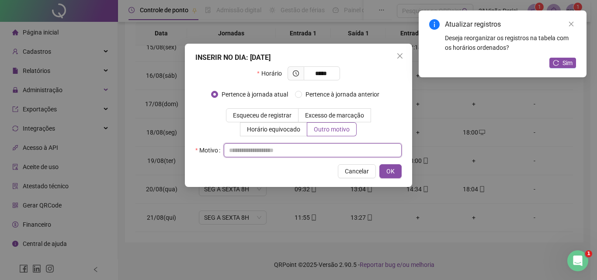
click at [312, 149] on input "text" at bounding box center [313, 150] width 178 height 14
type input "*"
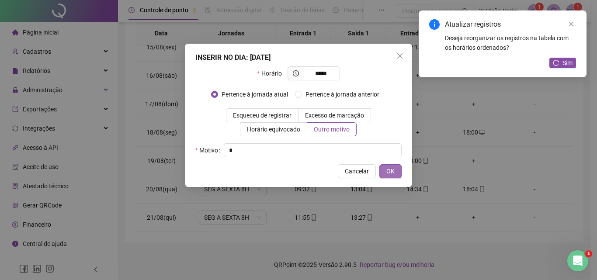
click at [398, 173] on button "OK" at bounding box center [391, 171] width 22 height 14
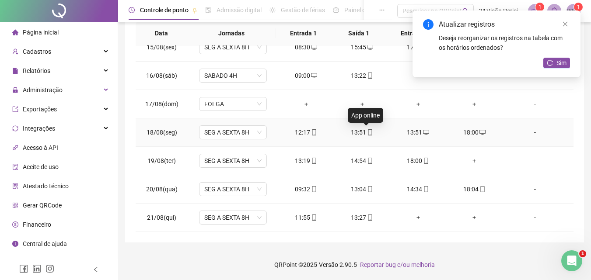
click at [366, 129] on span at bounding box center [369, 132] width 7 height 7
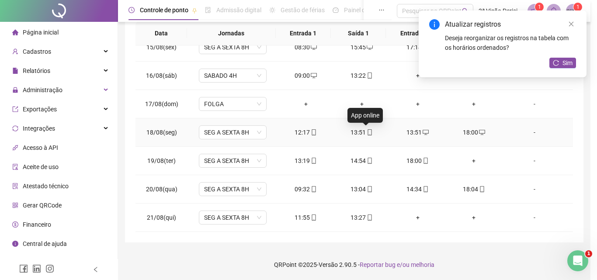
type input "**********"
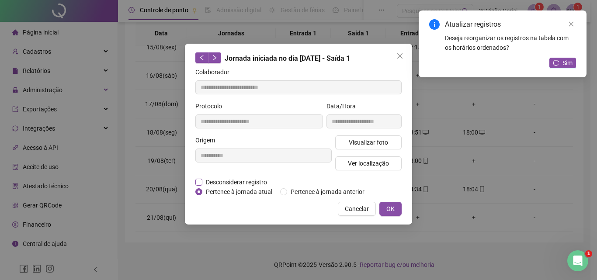
click at [238, 180] on span "Desconsiderar registro" at bounding box center [236, 183] width 68 height 10
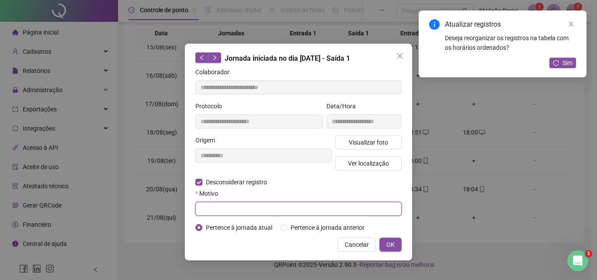
click at [247, 208] on input "text" at bounding box center [298, 209] width 206 height 14
type input "*"
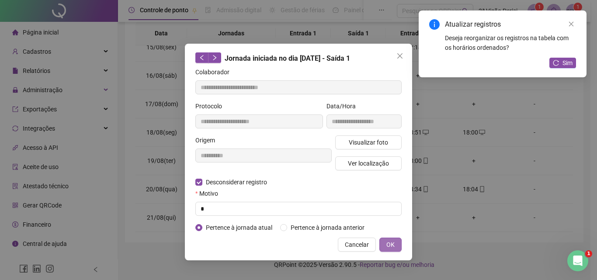
click at [400, 244] on button "OK" at bounding box center [391, 245] width 22 height 14
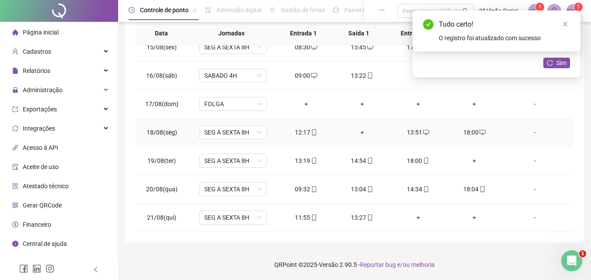
click at [358, 133] on div "+" at bounding box center [362, 133] width 42 height 10
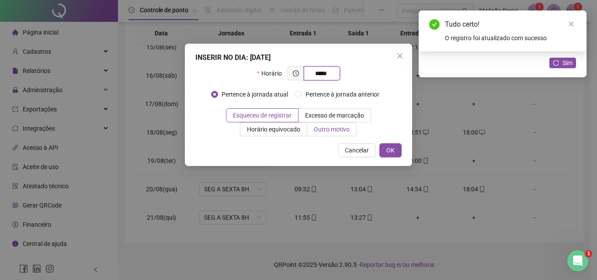
type input "*****"
click at [323, 132] on span "Outro motivo" at bounding box center [332, 129] width 36 height 7
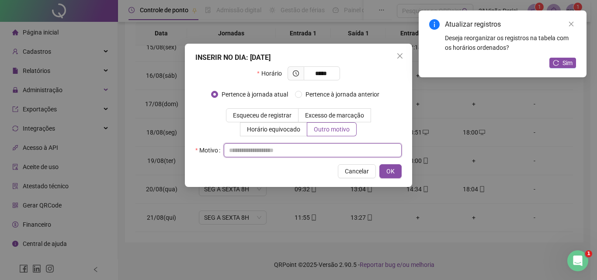
click at [322, 147] on input "text" at bounding box center [313, 150] width 178 height 14
type input "*"
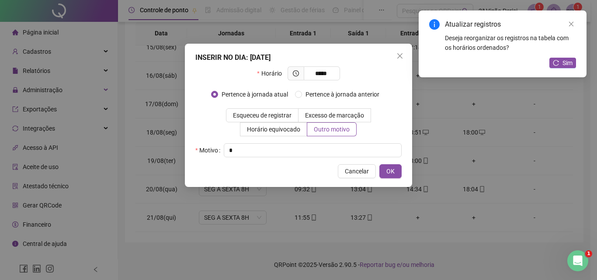
click at [403, 174] on div "INSERIR NO DIA : [DATE] Horário ***** Pertence à jornada atual Pertence à jorna…" at bounding box center [298, 115] width 227 height 143
click at [399, 173] on button "OK" at bounding box center [391, 171] width 22 height 14
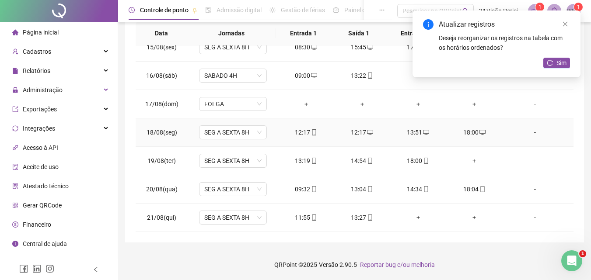
click at [305, 136] on div "12:17" at bounding box center [306, 133] width 42 height 10
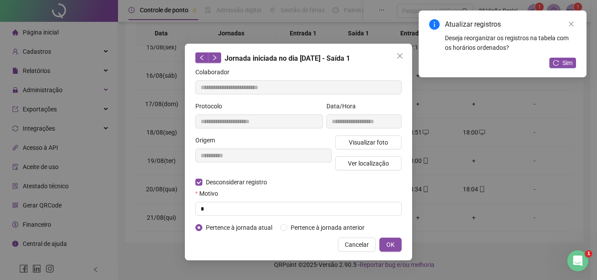
type input "**********"
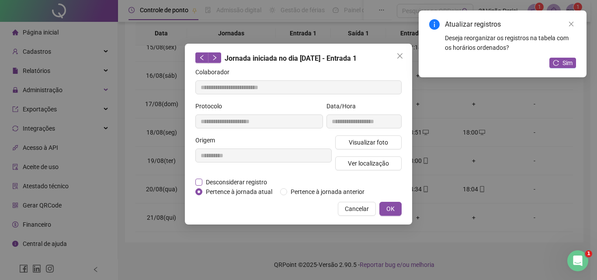
click at [256, 179] on span "Desconsiderar registro" at bounding box center [236, 183] width 68 height 10
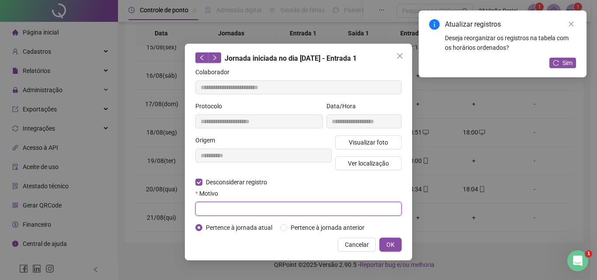
click at [263, 205] on input "text" at bounding box center [298, 209] width 206 height 14
type input "*"
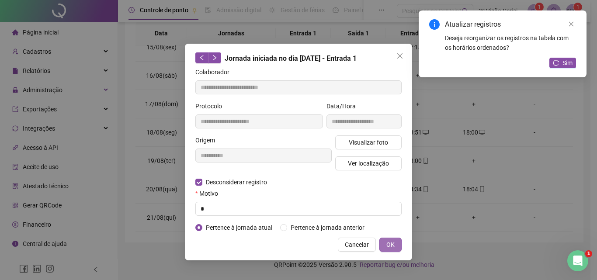
click at [397, 241] on button "OK" at bounding box center [391, 245] width 22 height 14
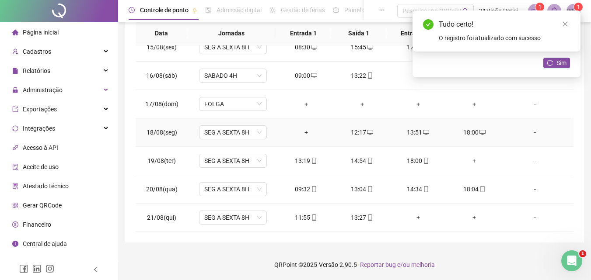
click at [298, 131] on div "+" at bounding box center [306, 133] width 42 height 10
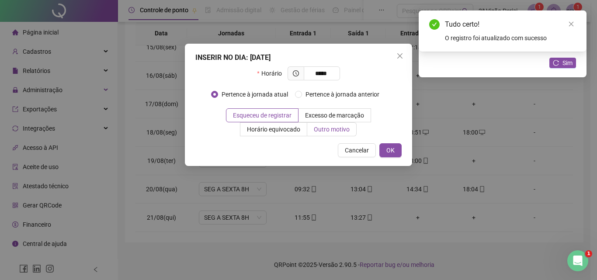
type input "*****"
click at [321, 128] on span "Outro motivo" at bounding box center [332, 129] width 36 height 7
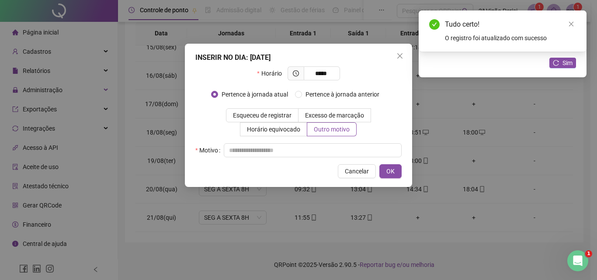
click at [326, 143] on div "Motivo" at bounding box center [298, 150] width 206 height 14
click at [327, 149] on input "text" at bounding box center [313, 150] width 178 height 14
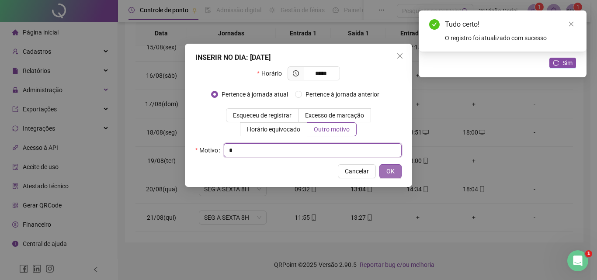
type input "*"
click at [394, 168] on span "OK" at bounding box center [391, 172] width 8 height 10
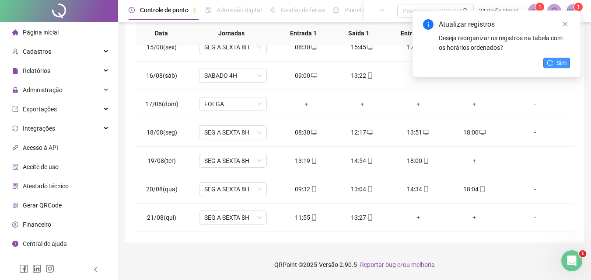
click at [564, 58] on button "Sim" at bounding box center [556, 63] width 27 height 10
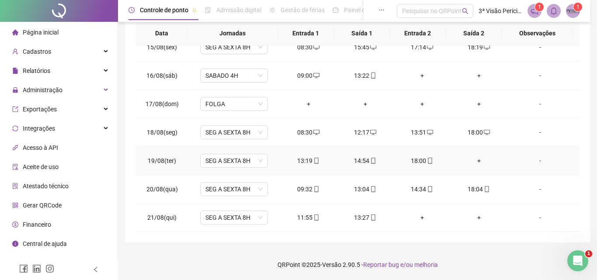
click at [469, 162] on div "+" at bounding box center [479, 161] width 43 height 10
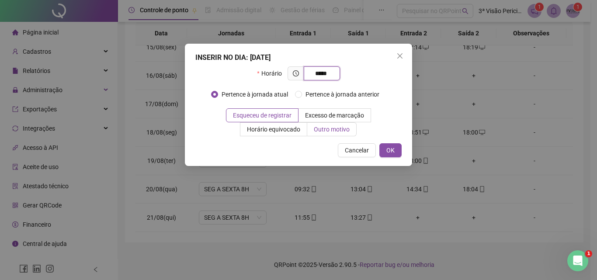
type input "*****"
click at [332, 129] on span "Outro motivo" at bounding box center [332, 129] width 36 height 7
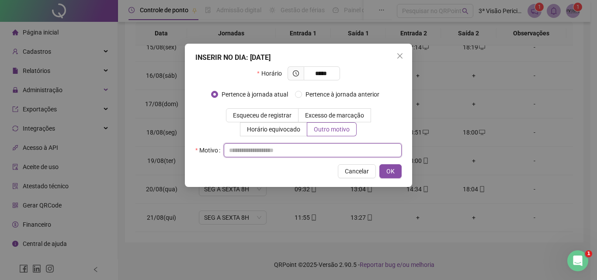
click at [319, 152] on input "text" at bounding box center [313, 150] width 178 height 14
type input "*"
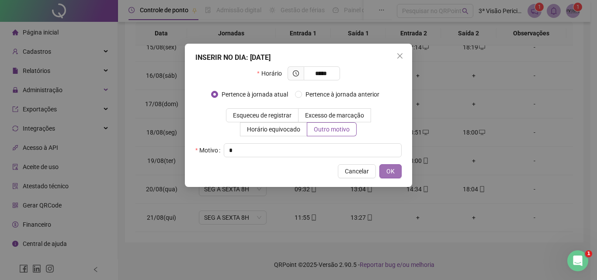
click at [388, 171] on span "OK" at bounding box center [391, 172] width 8 height 10
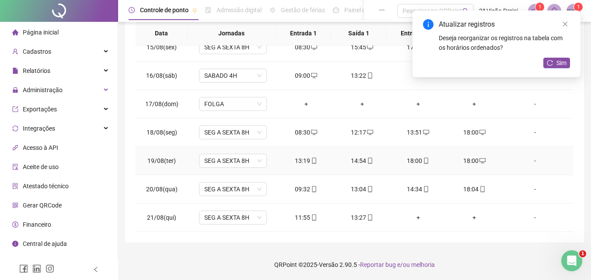
click at [423, 160] on icon "mobile" at bounding box center [426, 161] width 6 height 6
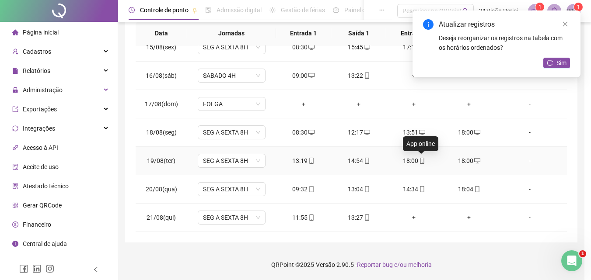
type input "**********"
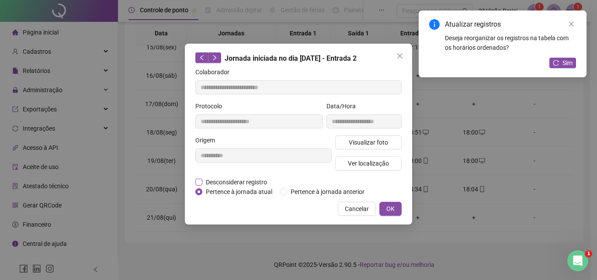
click at [247, 180] on span "Desconsiderar registro" at bounding box center [236, 183] width 68 height 10
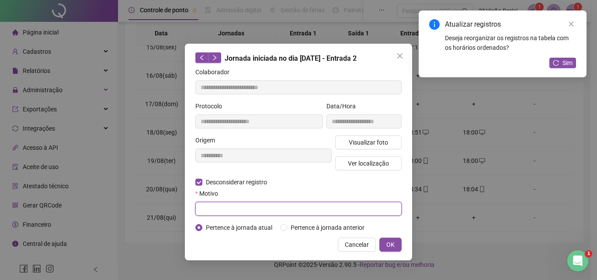
click at [252, 209] on input "text" at bounding box center [298, 209] width 206 height 14
type input "*"
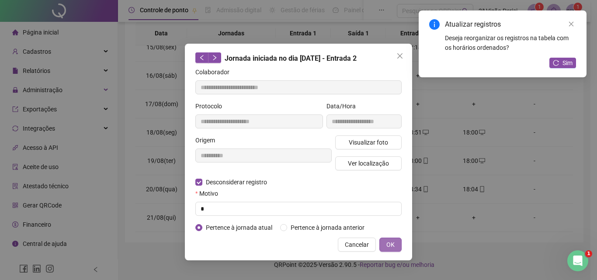
click at [394, 241] on span "OK" at bounding box center [391, 245] width 8 height 10
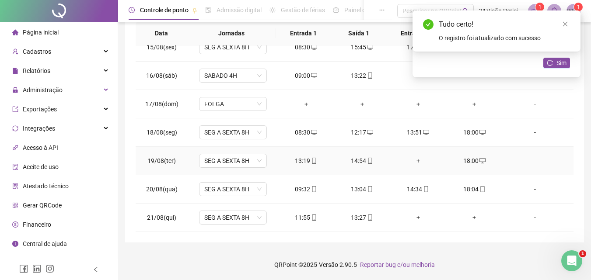
click at [412, 158] on div "+" at bounding box center [418, 161] width 42 height 10
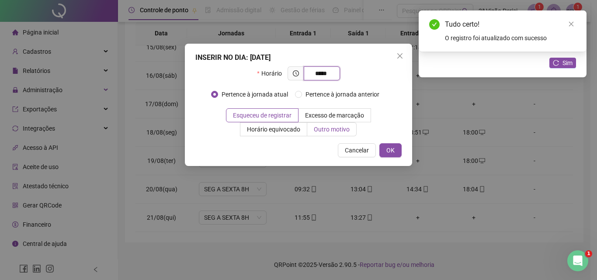
type input "*****"
click at [327, 132] on span "Outro motivo" at bounding box center [332, 129] width 36 height 7
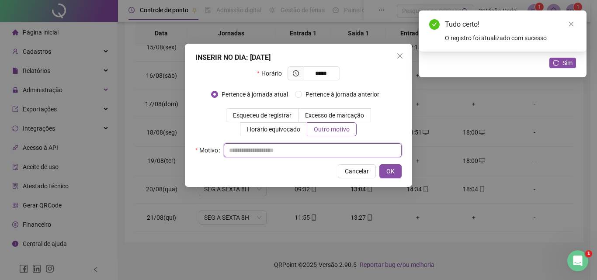
click at [327, 150] on input "text" at bounding box center [313, 150] width 178 height 14
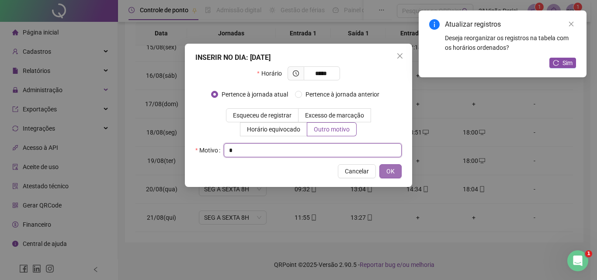
type input "*"
click at [396, 174] on button "OK" at bounding box center [391, 171] width 22 height 14
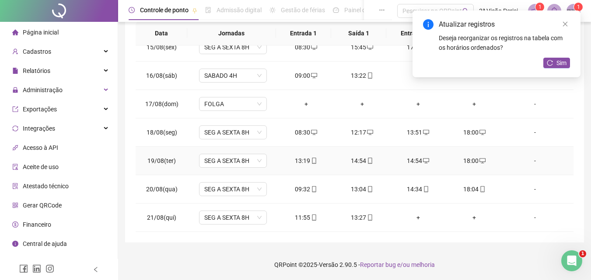
click at [360, 159] on div "14:54" at bounding box center [362, 161] width 42 height 10
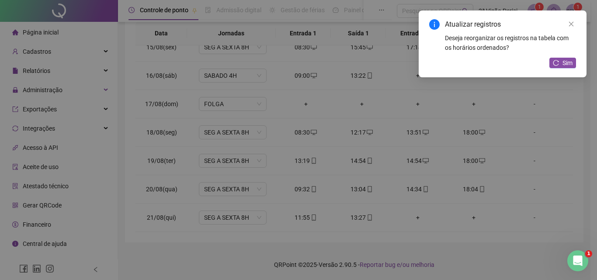
type input "**********"
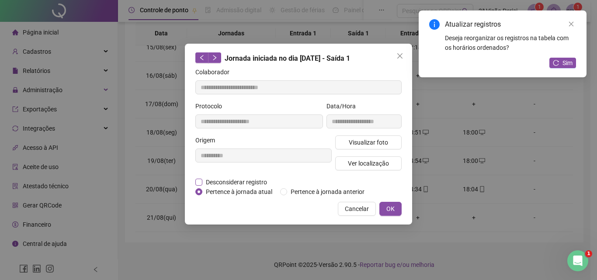
click at [244, 179] on span "Desconsiderar registro" at bounding box center [236, 183] width 68 height 10
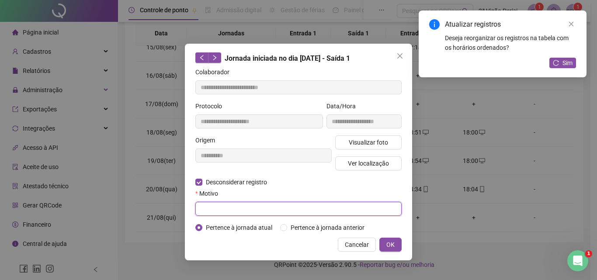
click at [260, 208] on input "text" at bounding box center [298, 209] width 206 height 14
type input "*"
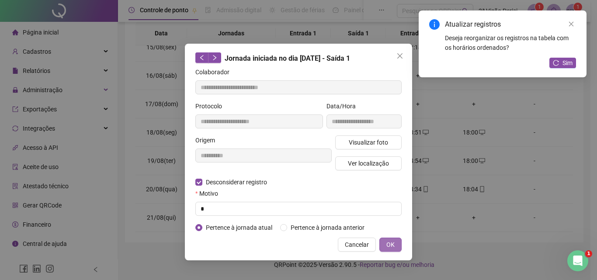
drag, startPoint x: 403, startPoint y: 239, endPoint x: 398, endPoint y: 239, distance: 4.8
click at [403, 239] on div "**********" at bounding box center [298, 152] width 227 height 217
click at [397, 239] on button "OK" at bounding box center [391, 245] width 22 height 14
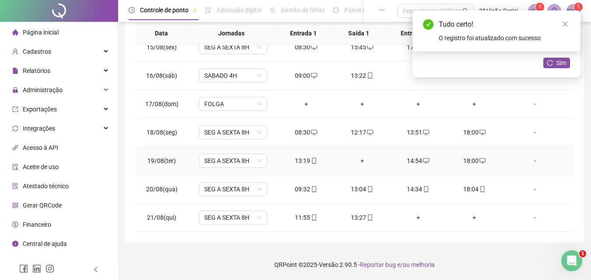
click at [357, 159] on div "+" at bounding box center [362, 161] width 42 height 10
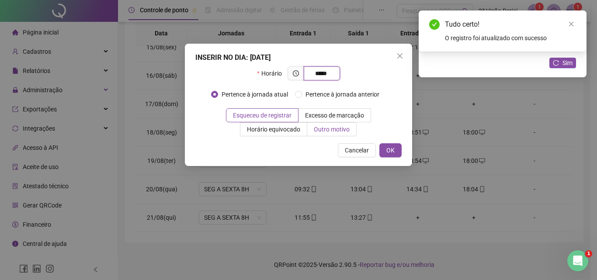
type input "*****"
click at [322, 129] on span "Outro motivo" at bounding box center [332, 129] width 36 height 7
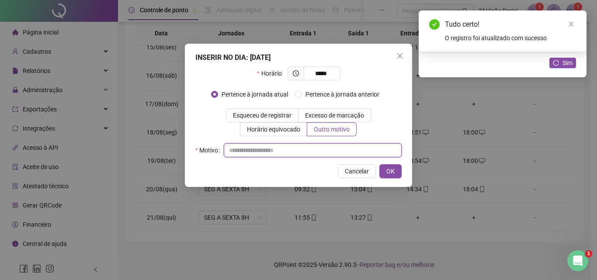
click at [316, 153] on input "text" at bounding box center [313, 150] width 178 height 14
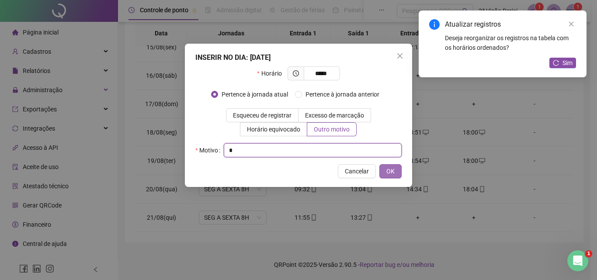
type input "*"
click at [396, 175] on button "OK" at bounding box center [391, 171] width 22 height 14
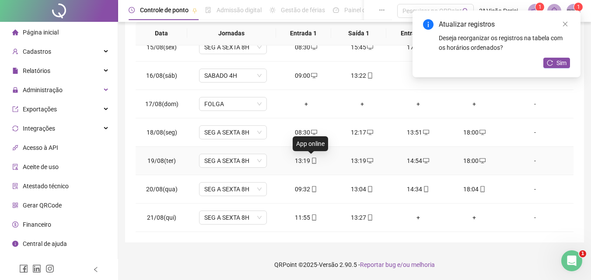
click at [311, 160] on icon "mobile" at bounding box center [314, 161] width 6 height 6
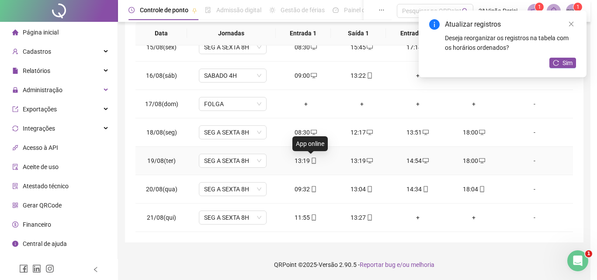
type input "**********"
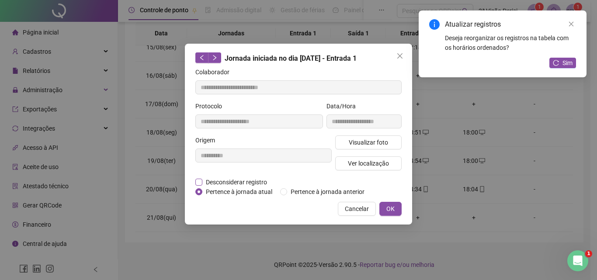
click at [217, 180] on span "Desconsiderar registro" at bounding box center [236, 183] width 68 height 10
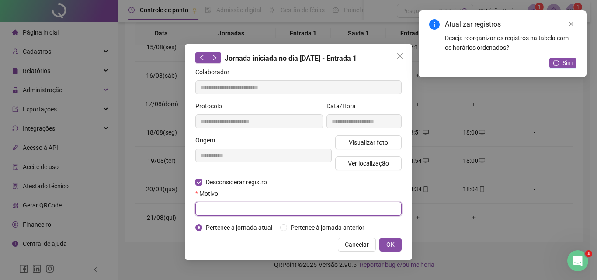
click at [238, 207] on input "text" at bounding box center [298, 209] width 206 height 14
type input "*"
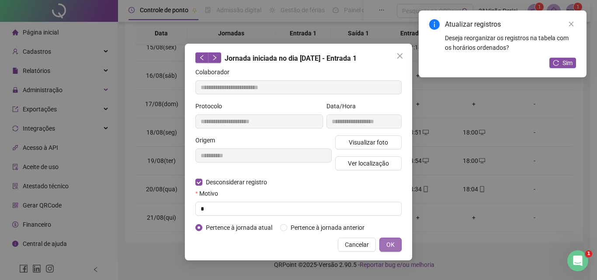
click at [394, 244] on span "OK" at bounding box center [391, 245] width 8 height 10
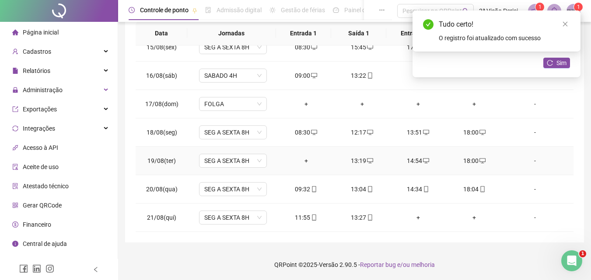
click at [304, 157] on div "+" at bounding box center [306, 161] width 42 height 10
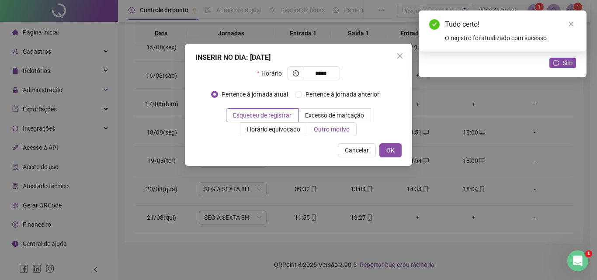
type input "*****"
click at [341, 132] on span "Outro motivo" at bounding box center [332, 129] width 36 height 7
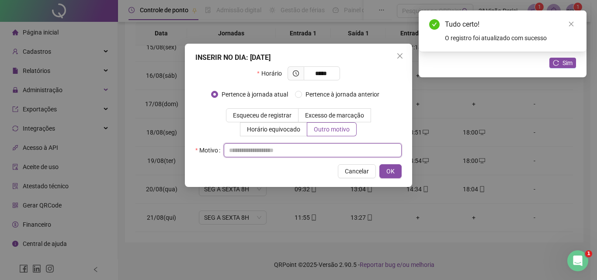
click at [330, 150] on input "text" at bounding box center [313, 150] width 178 height 14
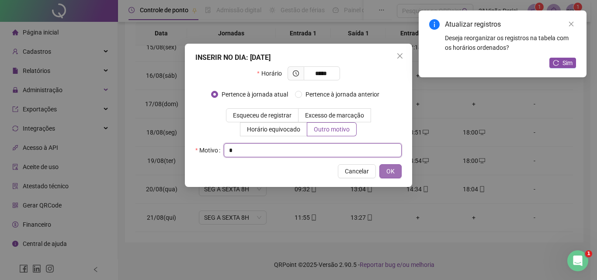
type input "*"
click at [395, 172] on button "OK" at bounding box center [391, 171] width 22 height 14
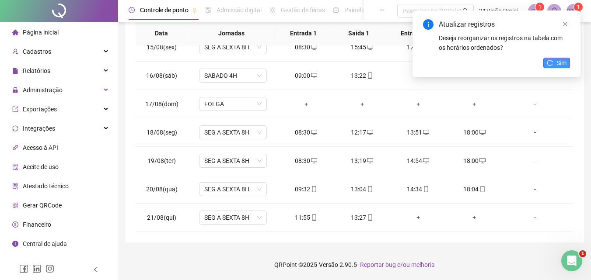
click at [561, 60] on span "Sim" at bounding box center [561, 63] width 10 height 10
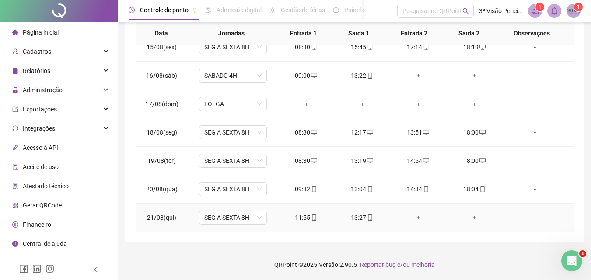
click at [416, 218] on div "+" at bounding box center [418, 218] width 42 height 10
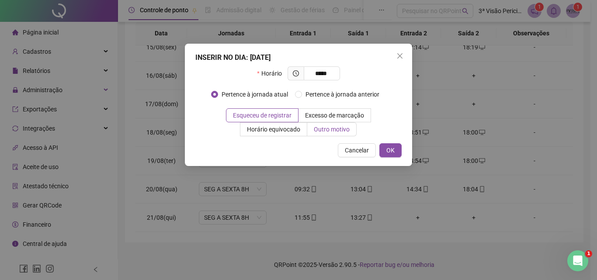
type input "*****"
click at [328, 130] on span "Outro motivo" at bounding box center [332, 129] width 36 height 7
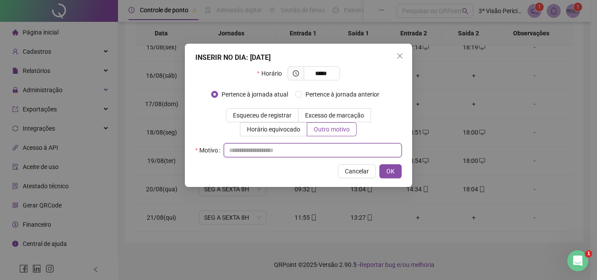
click at [317, 147] on input "text" at bounding box center [313, 150] width 178 height 14
type input "*"
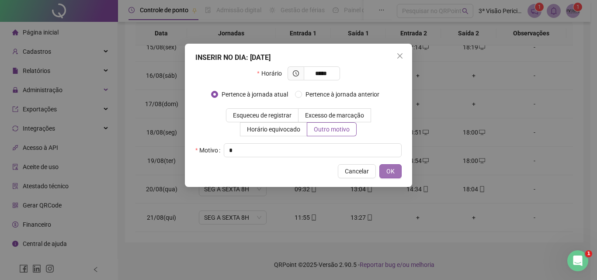
click at [399, 170] on button "OK" at bounding box center [391, 171] width 22 height 14
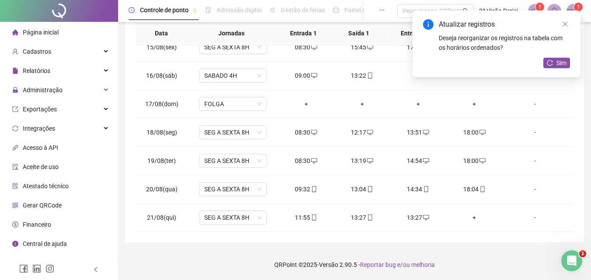
click at [367, 215] on icon "mobile" at bounding box center [370, 218] width 6 height 6
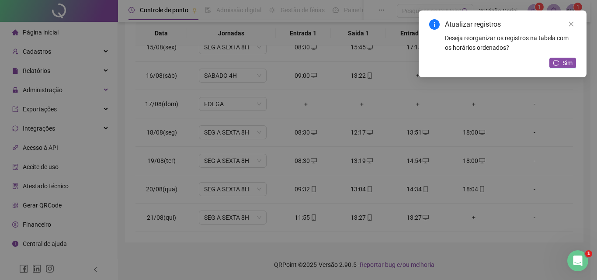
type input "**********"
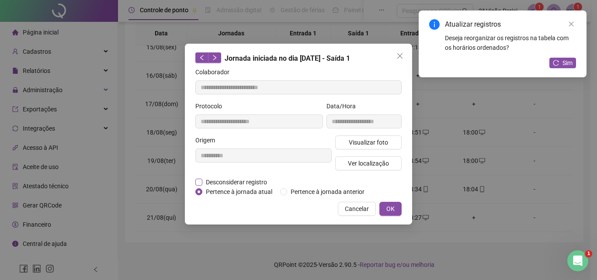
click at [258, 185] on span "Desconsiderar registro" at bounding box center [236, 183] width 68 height 10
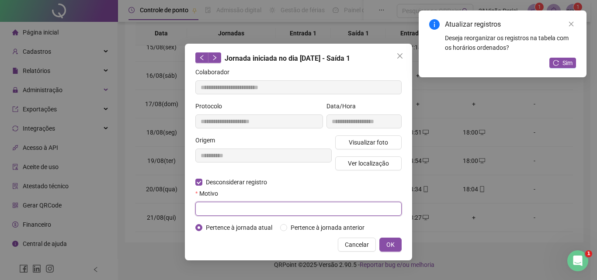
click at [265, 205] on input "text" at bounding box center [298, 209] width 206 height 14
type input "*"
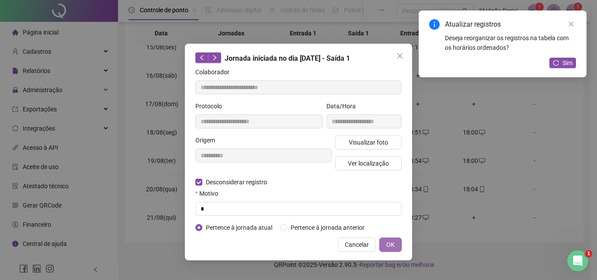
click at [397, 245] on button "OK" at bounding box center [391, 245] width 22 height 14
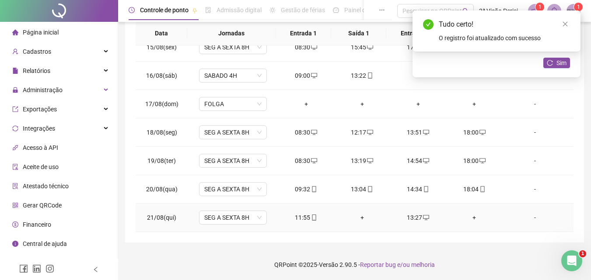
click at [358, 220] on div "+" at bounding box center [362, 218] width 42 height 10
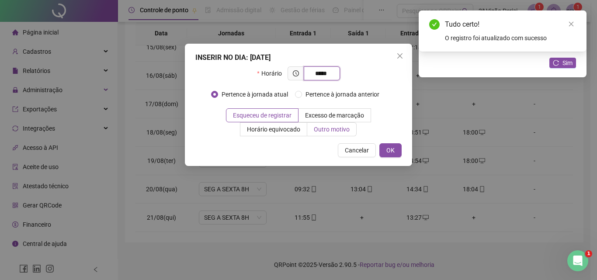
type input "*****"
click at [333, 129] on span "Outro motivo" at bounding box center [332, 129] width 36 height 7
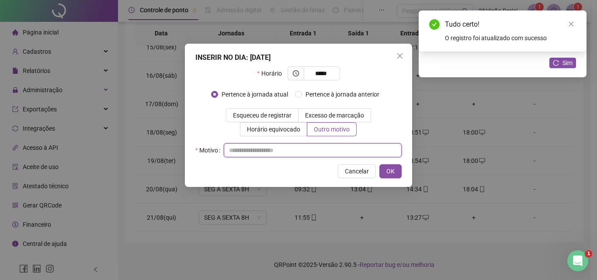
click at [320, 153] on input "text" at bounding box center [313, 150] width 178 height 14
type input "*"
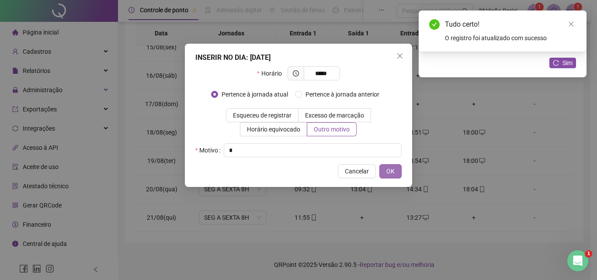
click at [397, 172] on button "OK" at bounding box center [391, 171] width 22 height 14
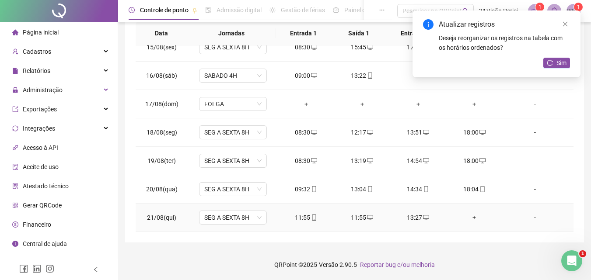
click at [312, 220] on icon "mobile" at bounding box center [314, 218] width 4 height 6
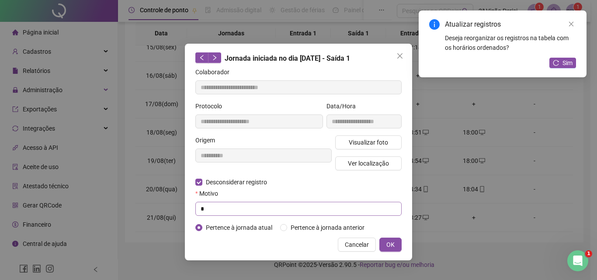
type input "**********"
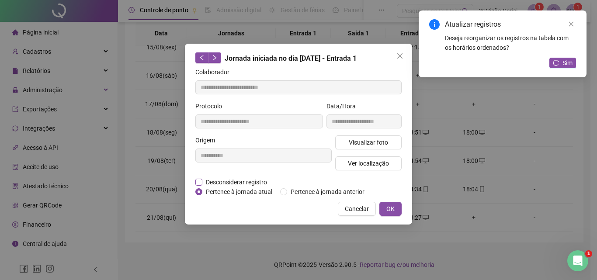
click at [210, 178] on form "**********" at bounding box center [298, 131] width 206 height 129
click at [214, 181] on span "Desconsiderar registro" at bounding box center [236, 183] width 68 height 10
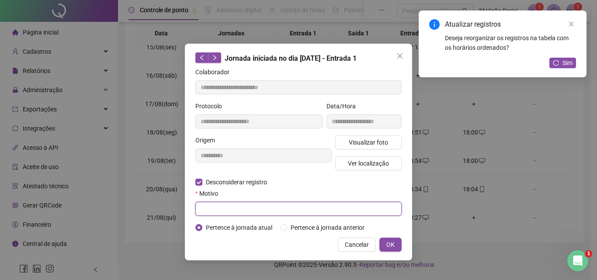
click at [234, 207] on input "text" at bounding box center [298, 209] width 206 height 14
type input "*"
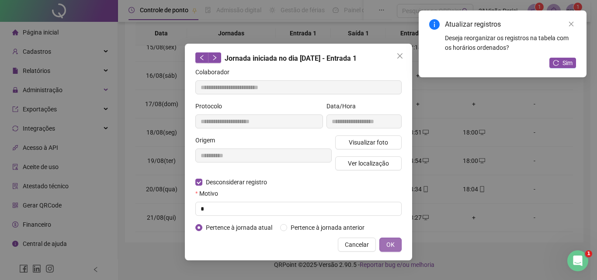
click at [394, 243] on span "OK" at bounding box center [391, 245] width 8 height 10
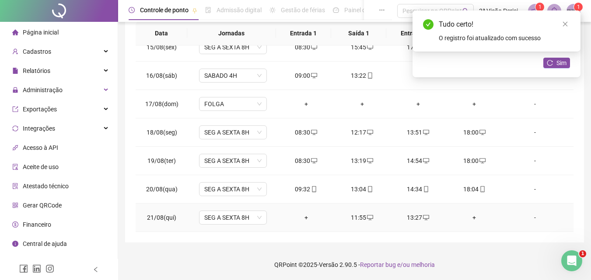
click at [301, 218] on div "+" at bounding box center [306, 218] width 42 height 10
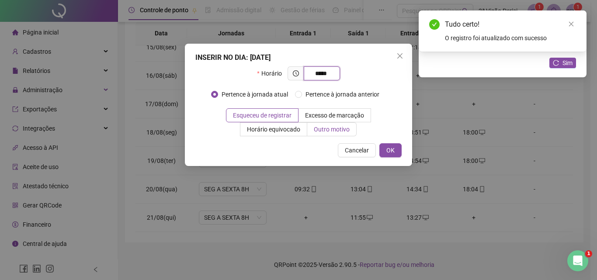
type input "*****"
click at [331, 127] on span "Outro motivo" at bounding box center [332, 129] width 36 height 7
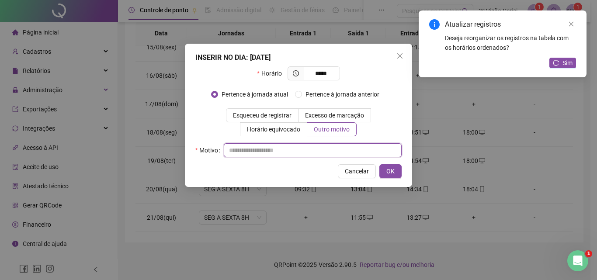
click at [293, 152] on input "text" at bounding box center [313, 150] width 178 height 14
type input "*"
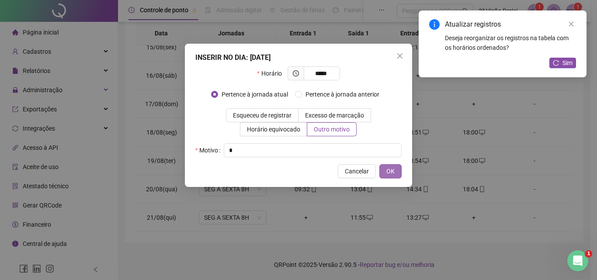
click at [387, 169] on span "OK" at bounding box center [391, 172] width 8 height 10
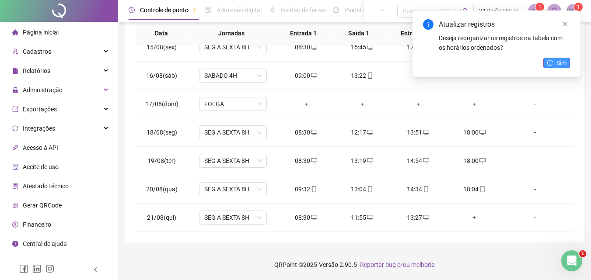
click at [564, 64] on span "Sim" at bounding box center [561, 63] width 10 height 10
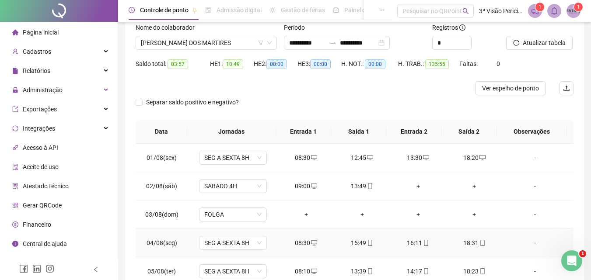
scroll to position [0, 0]
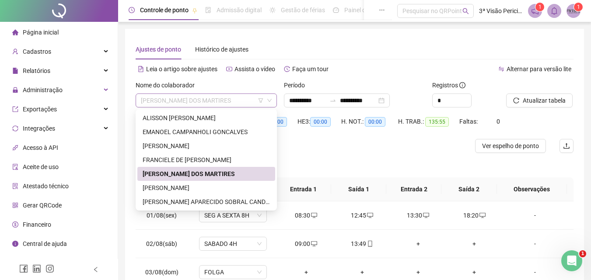
click at [220, 105] on span "[PERSON_NAME] DOS MARTIRES" at bounding box center [206, 100] width 131 height 13
click at [213, 185] on div "[PERSON_NAME]" at bounding box center [206, 188] width 127 height 10
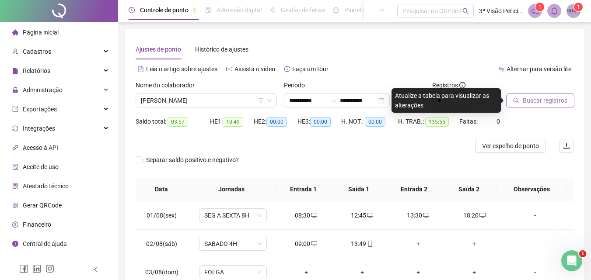
click at [534, 104] on span "Buscar registros" at bounding box center [544, 101] width 45 height 10
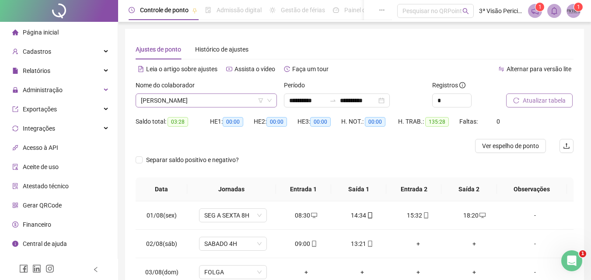
click at [224, 97] on span "[PERSON_NAME]" at bounding box center [206, 100] width 131 height 13
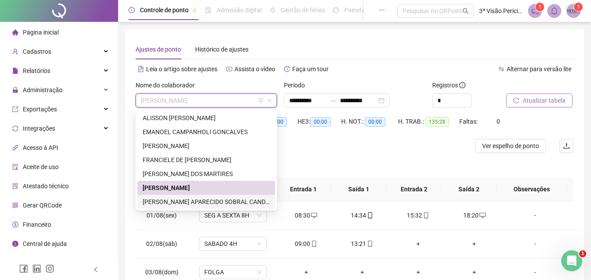
drag, startPoint x: 199, startPoint y: 203, endPoint x: 362, endPoint y: 157, distance: 169.0
click at [199, 203] on div "[PERSON_NAME] APARECIDO SOBRAL CANDIDO" at bounding box center [206, 202] width 127 height 10
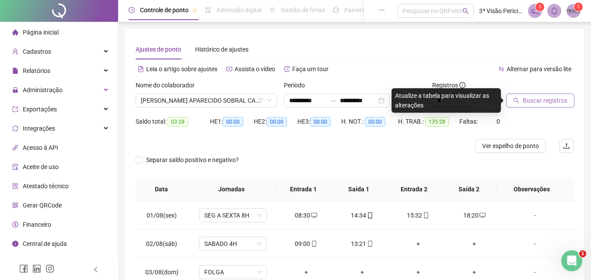
click at [543, 89] on div at bounding box center [528, 86] width 45 height 13
click at [547, 99] on span "Buscar registros" at bounding box center [544, 101] width 45 height 10
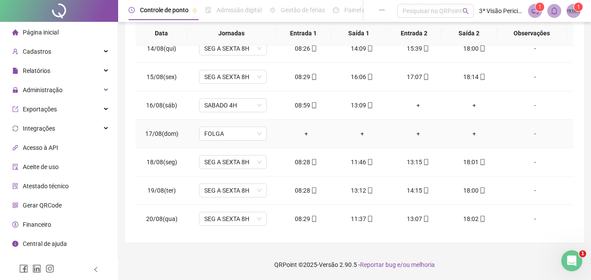
scroll to position [410, 0]
